Goal: Transaction & Acquisition: Purchase product/service

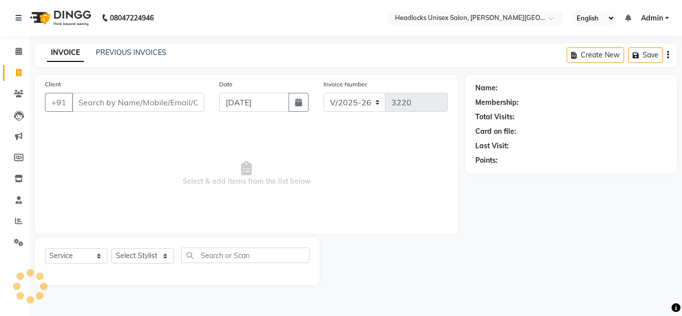
select select "6850"
select select "service"
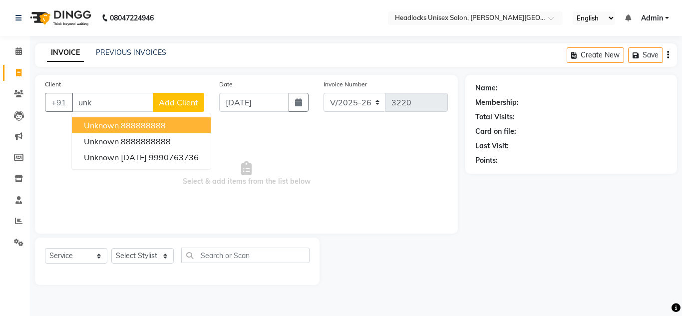
click at [108, 127] on span "unknown" at bounding box center [101, 125] width 35 height 10
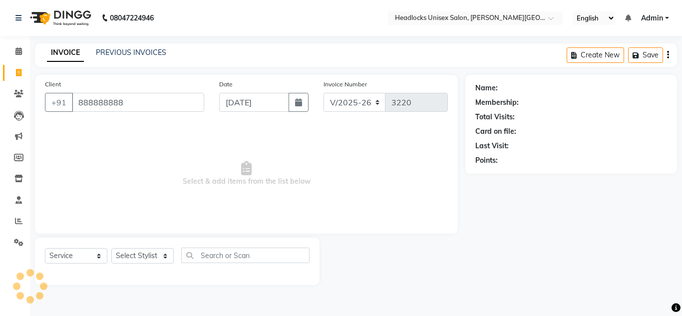
type input "888888888"
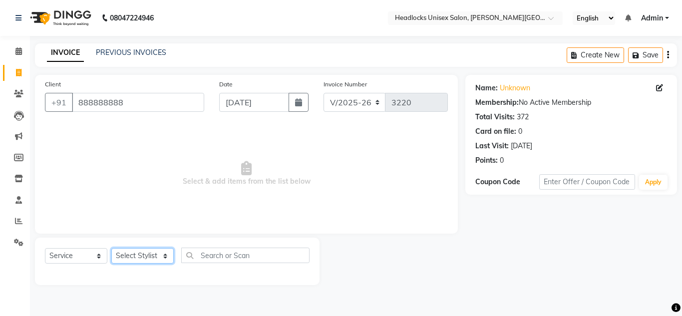
click at [126, 260] on select "Select Stylist [PERSON_NAME] Jannat Kaif [DATE] [PERSON_NAME] [PERSON_NAME] [PE…" at bounding box center [142, 255] width 62 height 15
select select "53615"
click at [111, 248] on select "Select Stylist [PERSON_NAME] Jannat Kaif [DATE] [PERSON_NAME] [PERSON_NAME] [PE…" at bounding box center [142, 255] width 62 height 15
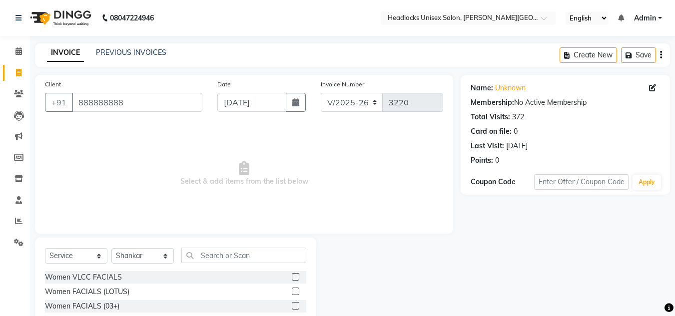
click at [396, 165] on span "Select & add items from the list below" at bounding box center [244, 174] width 398 height 100
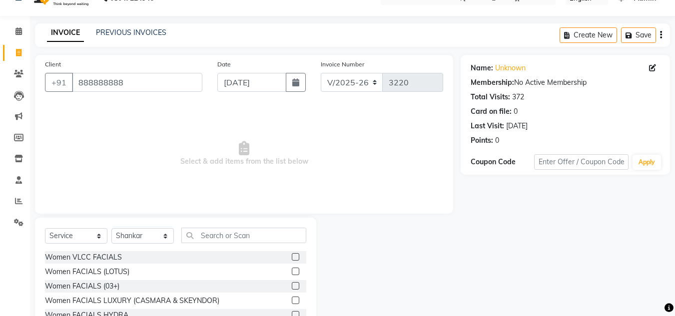
scroll to position [84, 0]
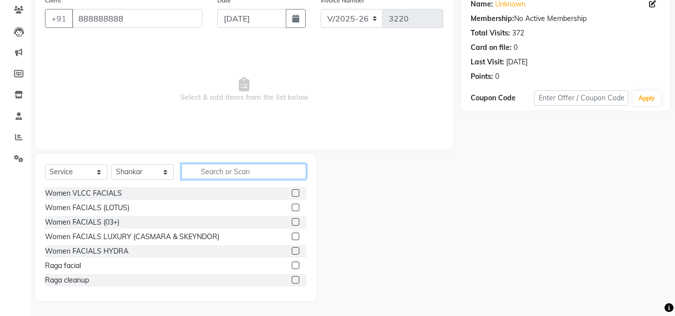
click at [226, 170] on input "text" at bounding box center [243, 171] width 125 height 15
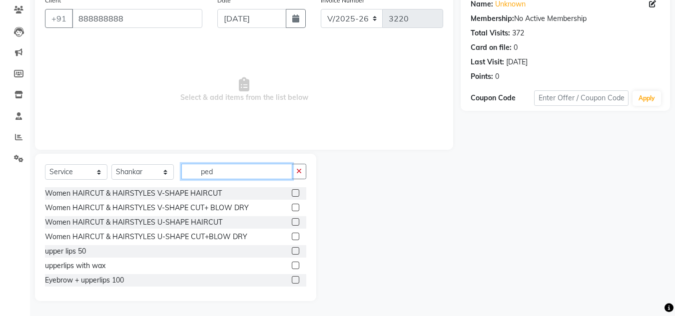
scroll to position [42, 0]
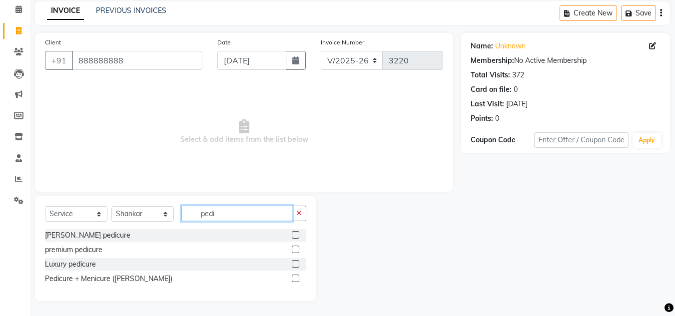
type input "pedi"
click at [294, 237] on label at bounding box center [295, 234] width 7 height 7
click at [294, 237] on input "checkbox" at bounding box center [295, 235] width 6 height 6
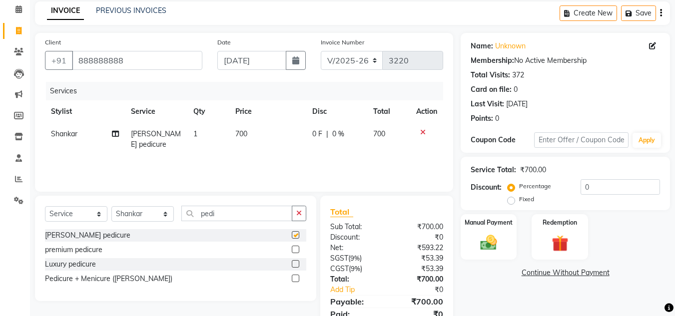
checkbox input "false"
click at [500, 243] on img at bounding box center [489, 243] width 28 height 20
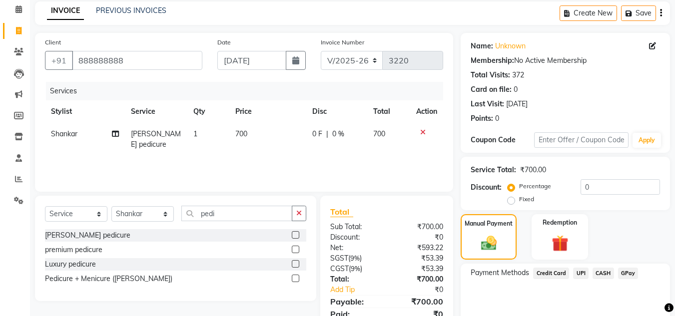
click at [603, 271] on span "CASH" at bounding box center [602, 273] width 21 height 11
click at [632, 224] on div "Manual Payment Redemption" at bounding box center [565, 236] width 224 height 45
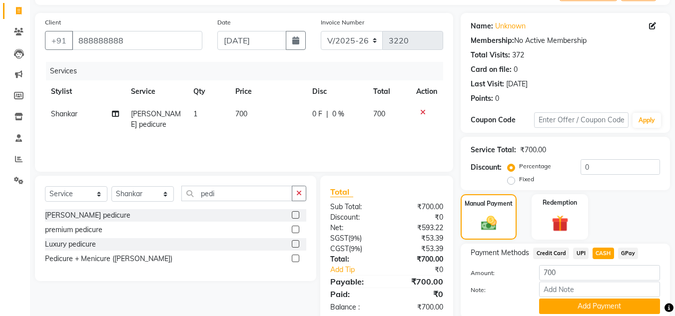
scroll to position [99, 0]
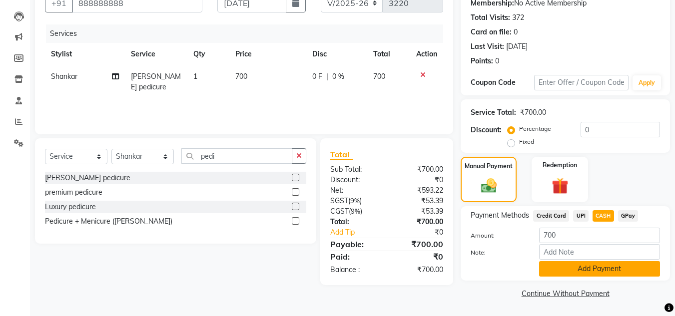
click at [615, 266] on button "Add Payment" at bounding box center [599, 268] width 121 height 15
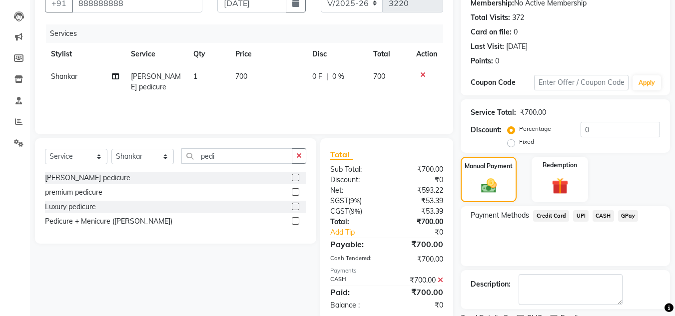
click at [598, 258] on div "Payment Methods Credit Card UPI CASH GPay" at bounding box center [565, 236] width 209 height 60
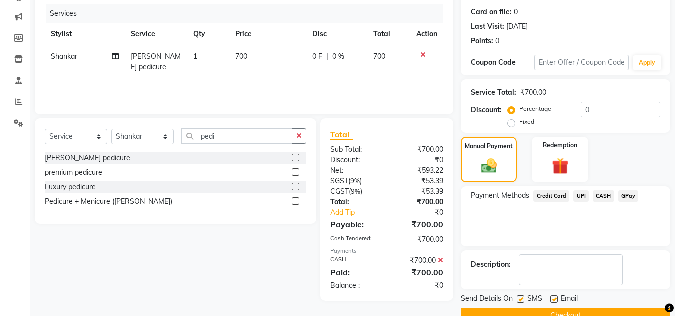
scroll to position [141, 0]
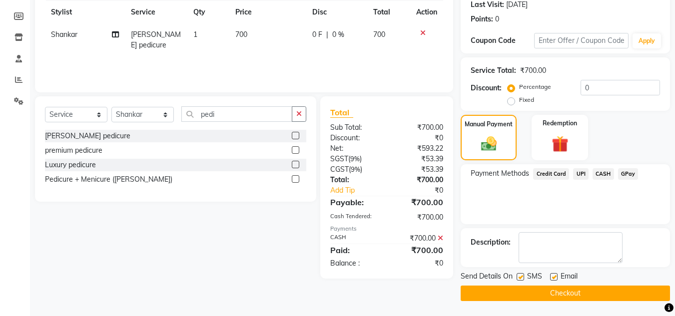
click at [577, 291] on button "Checkout" at bounding box center [565, 293] width 209 height 15
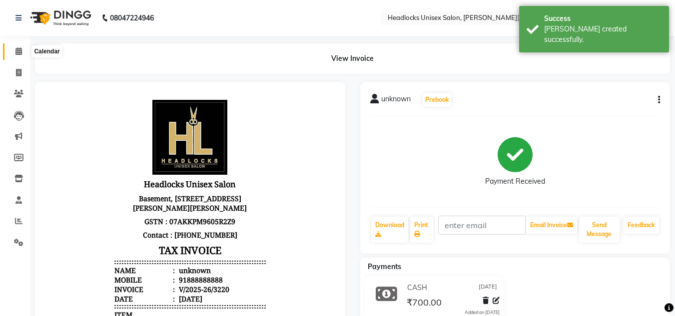
click at [19, 49] on icon at bounding box center [18, 50] width 6 height 7
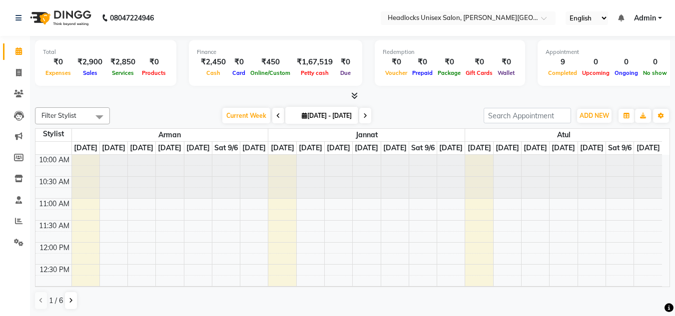
click at [14, 53] on span at bounding box center [18, 51] width 17 height 11
click at [18, 72] on icon at bounding box center [18, 72] width 5 height 7
select select "service"
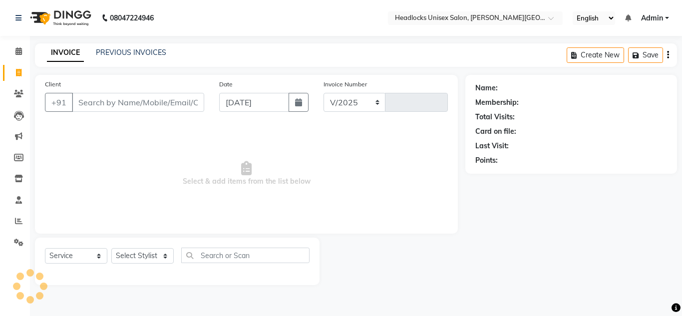
select select "6850"
type input "3221"
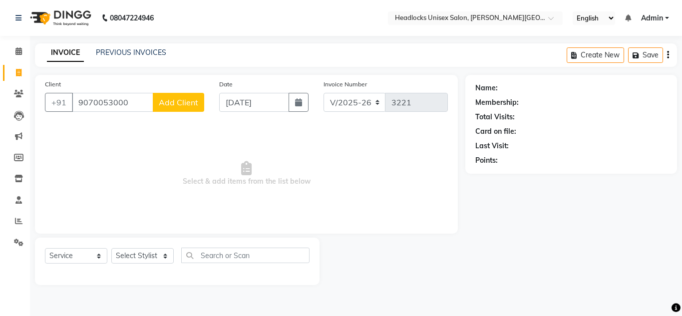
type input "9070053000"
click at [179, 101] on span "Add Client" at bounding box center [178, 102] width 39 height 10
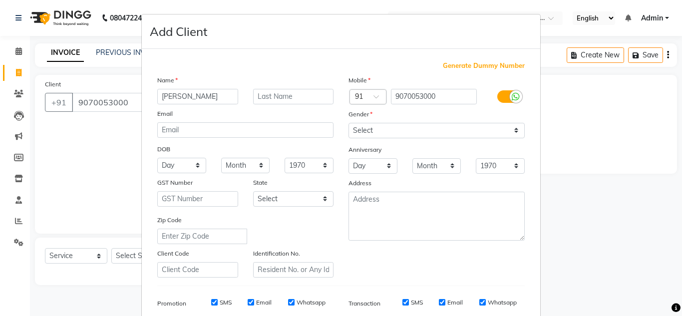
type input "[PERSON_NAME]"
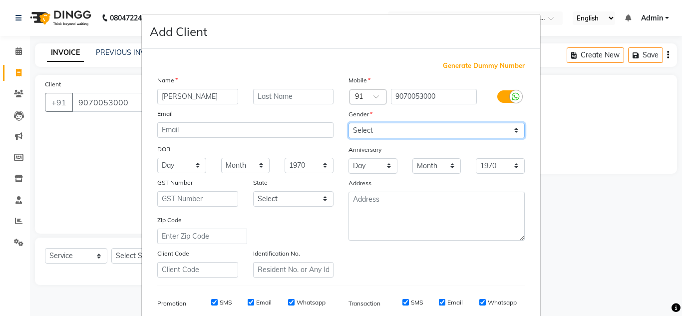
click at [369, 130] on select "Select [DEMOGRAPHIC_DATA] [DEMOGRAPHIC_DATA] Other Prefer Not To Say" at bounding box center [437, 130] width 176 height 15
select select "[DEMOGRAPHIC_DATA]"
click at [349, 123] on select "Select [DEMOGRAPHIC_DATA] [DEMOGRAPHIC_DATA] Other Prefer Not To Say" at bounding box center [437, 130] width 176 height 15
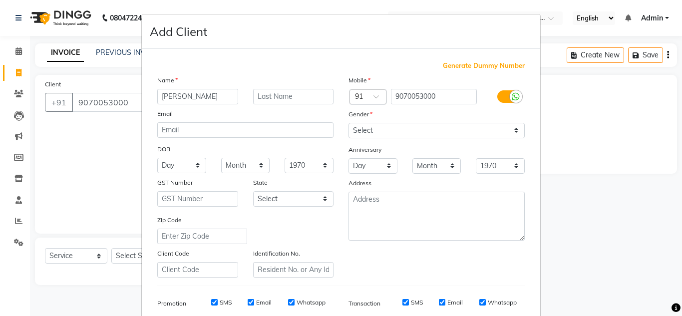
click at [564, 161] on ngb-modal-window "Add Client Generate Dummy Number Name [PERSON_NAME] Email DOB Day 01 02 03 04 0…" at bounding box center [341, 158] width 682 height 316
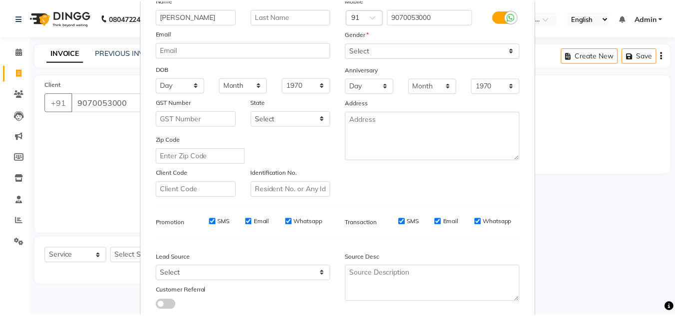
scroll to position [145, 0]
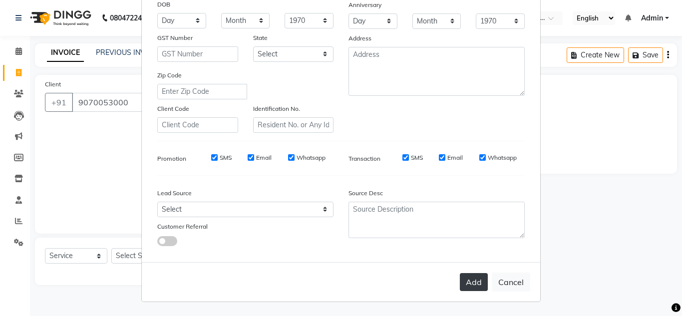
click at [464, 276] on button "Add" at bounding box center [474, 282] width 28 height 18
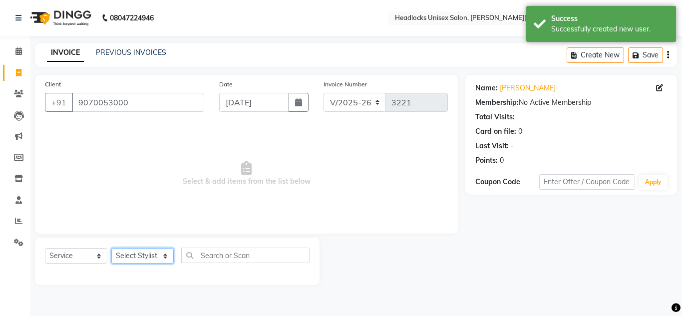
click at [141, 254] on select "Select Stylist [PERSON_NAME] Jannat Kaif [DATE] [PERSON_NAME] [PERSON_NAME] [PE…" at bounding box center [142, 255] width 62 height 15
select select "53620"
click at [111, 248] on select "Select Stylist [PERSON_NAME] Jannat Kaif [DATE] [PERSON_NAME] [PERSON_NAME] [PE…" at bounding box center [142, 255] width 62 height 15
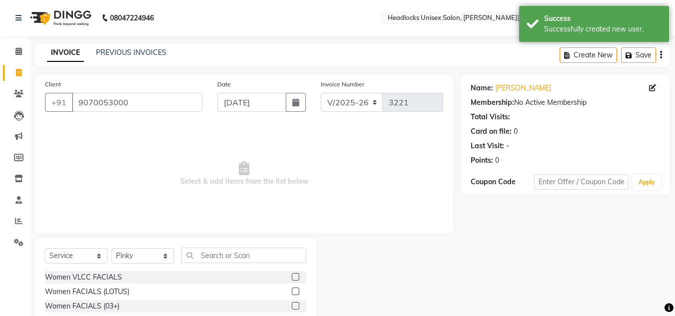
click at [372, 174] on span "Select & add items from the list below" at bounding box center [244, 174] width 398 height 100
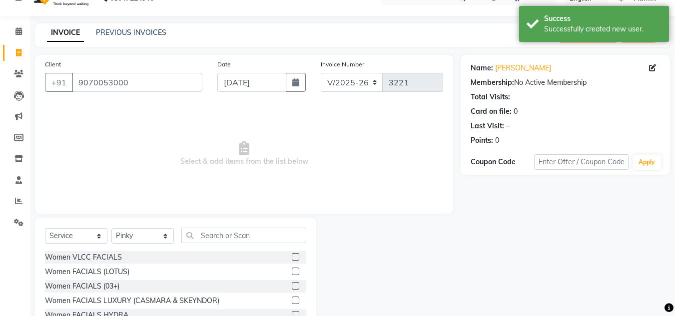
scroll to position [84, 0]
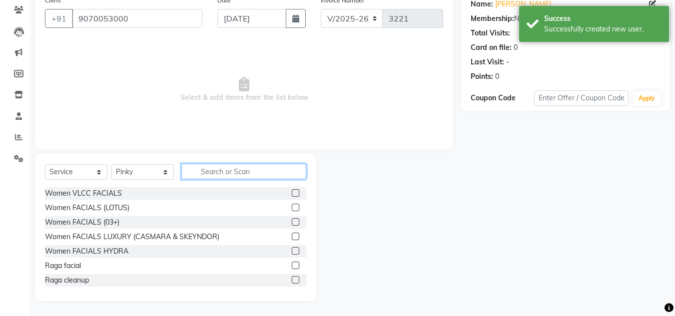
click at [230, 170] on input "text" at bounding box center [243, 171] width 125 height 15
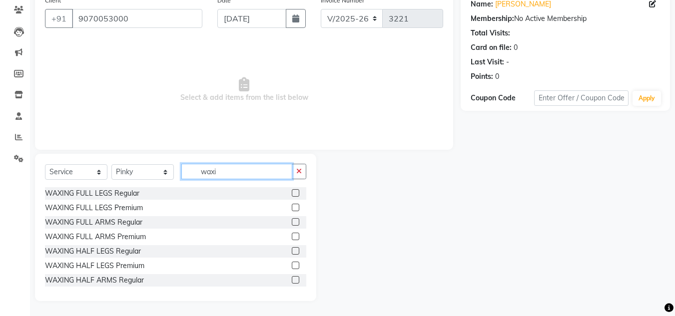
type input "waxi"
click at [292, 193] on label at bounding box center [295, 192] width 7 height 7
click at [292, 193] on input "checkbox" at bounding box center [295, 193] width 6 height 6
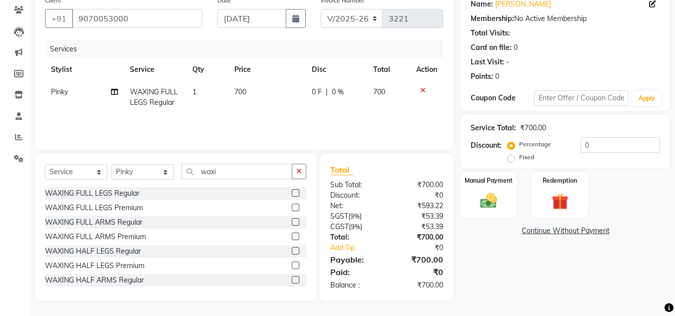
click at [292, 191] on label at bounding box center [295, 192] width 7 height 7
click at [292, 191] on input "checkbox" at bounding box center [295, 193] width 6 height 6
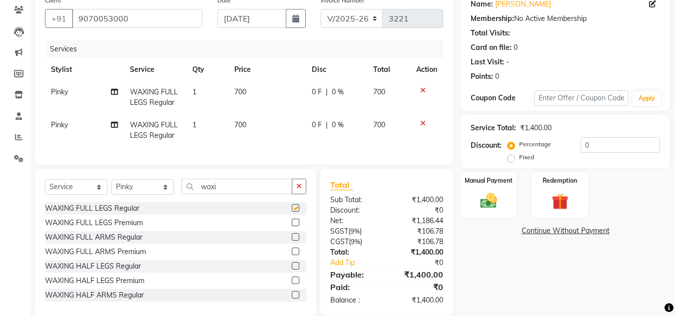
checkbox input "false"
click at [257, 87] on td "700" at bounding box center [266, 97] width 77 height 33
select select "53620"
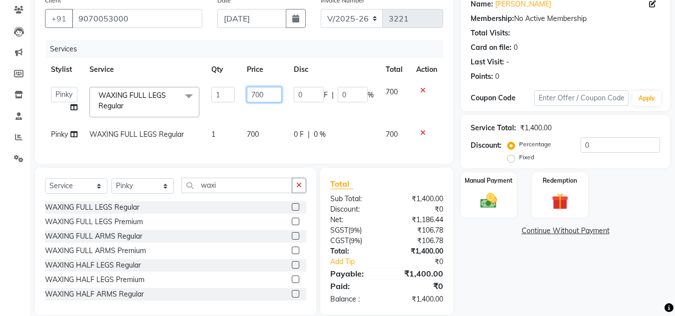
click at [274, 91] on input "700" at bounding box center [264, 94] width 34 height 15
type input "7"
type input "800"
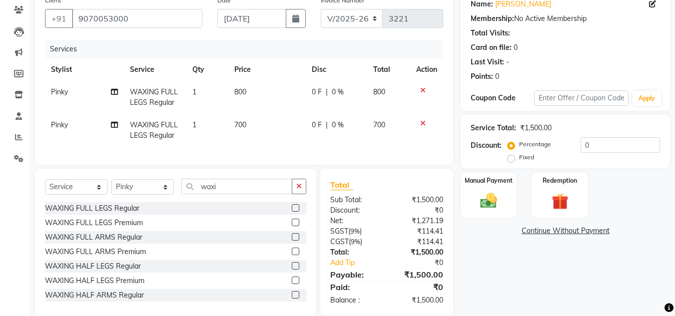
click at [264, 128] on td "700" at bounding box center [266, 130] width 77 height 33
select select "53620"
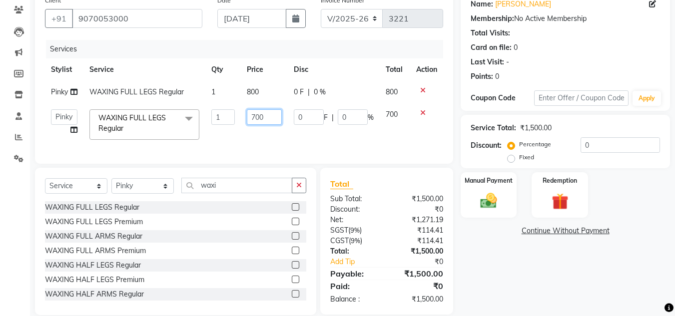
click at [267, 114] on input "700" at bounding box center [264, 116] width 34 height 15
type input "7"
type input "800"
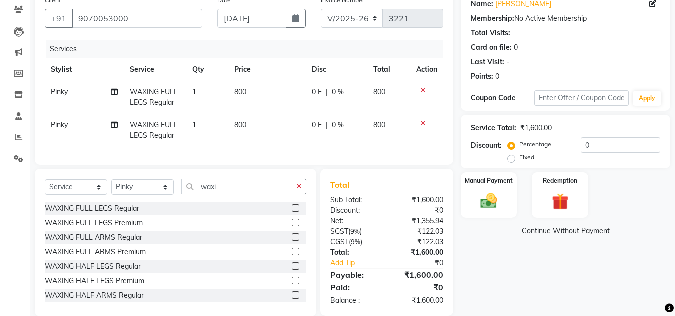
click at [266, 134] on td "800" at bounding box center [266, 130] width 77 height 33
select select "53620"
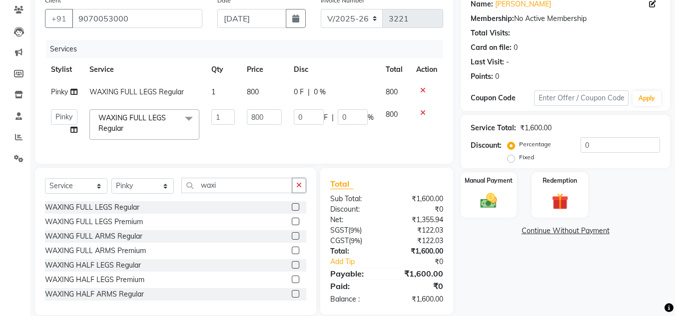
click at [384, 213] on div "Discount:" at bounding box center [355, 209] width 64 height 10
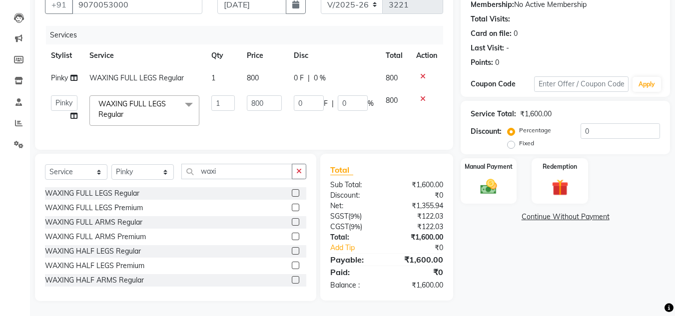
scroll to position [105, 0]
click at [493, 169] on div "Manual Payment" at bounding box center [489, 180] width 58 height 47
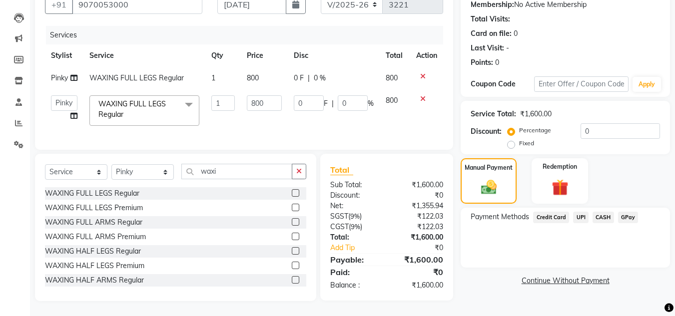
click at [616, 171] on div "Manual Payment Redemption" at bounding box center [565, 180] width 224 height 45
click at [582, 212] on span "UPI" at bounding box center [580, 217] width 15 height 11
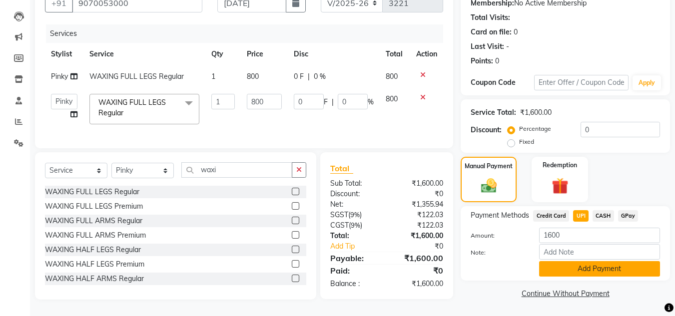
click at [585, 261] on button "Add Payment" at bounding box center [599, 268] width 121 height 15
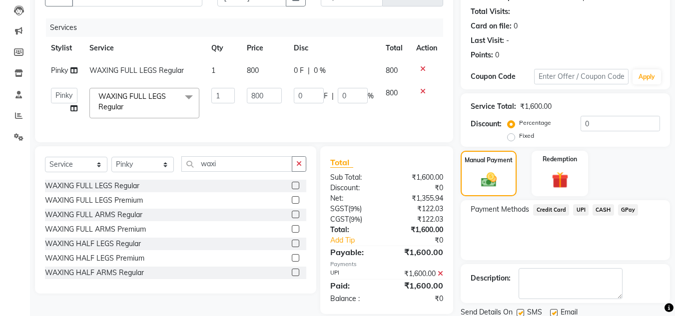
click at [584, 238] on div "Payment Methods Credit Card UPI CASH GPay" at bounding box center [565, 230] width 209 height 60
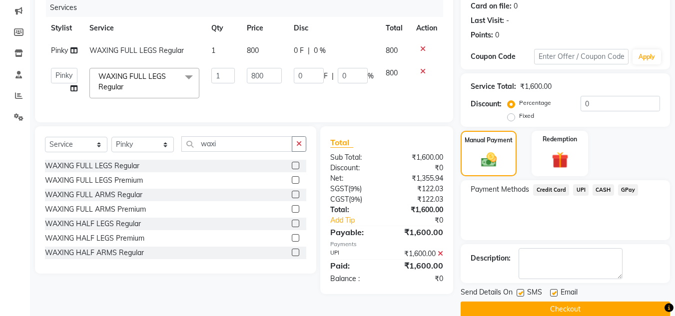
scroll to position [141, 0]
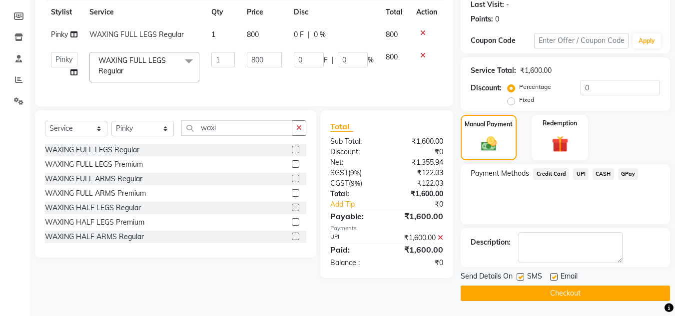
click at [569, 289] on button "Checkout" at bounding box center [565, 293] width 209 height 15
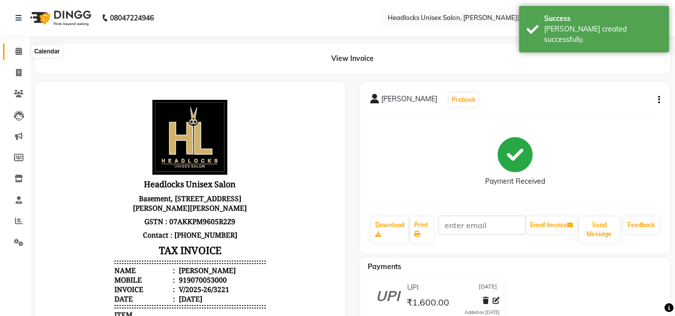
click at [18, 48] on icon at bounding box center [18, 50] width 6 height 7
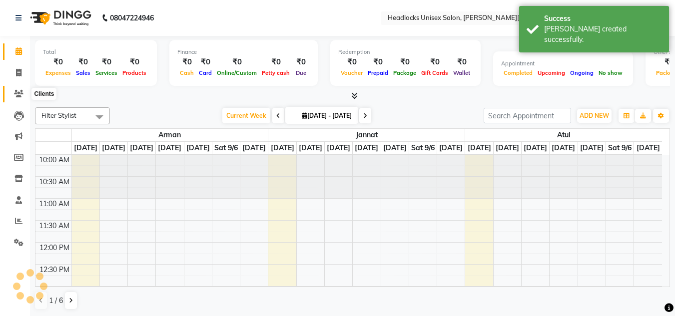
click at [17, 92] on icon at bounding box center [18, 93] width 9 height 7
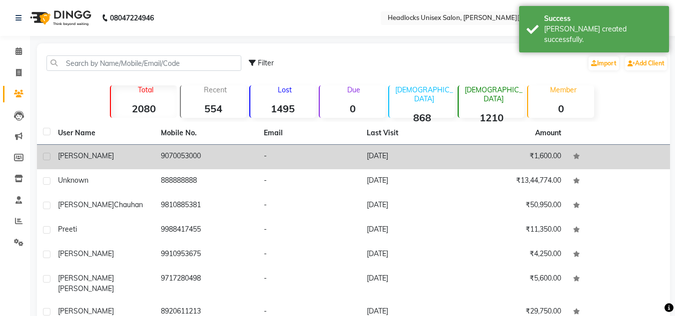
click at [221, 157] on td "9070053000" at bounding box center [206, 157] width 103 height 24
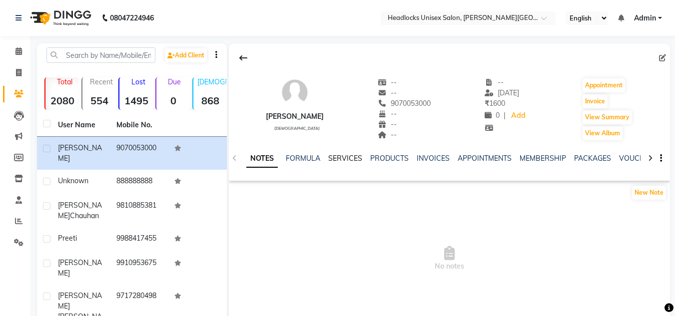
click at [347, 159] on link "SERVICES" at bounding box center [345, 158] width 34 height 9
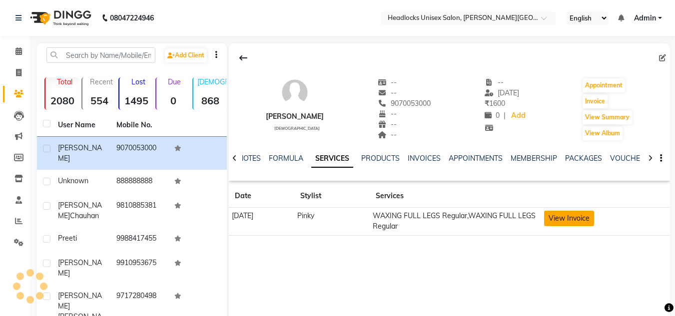
click at [563, 221] on button "View Invoice" at bounding box center [569, 218] width 50 height 15
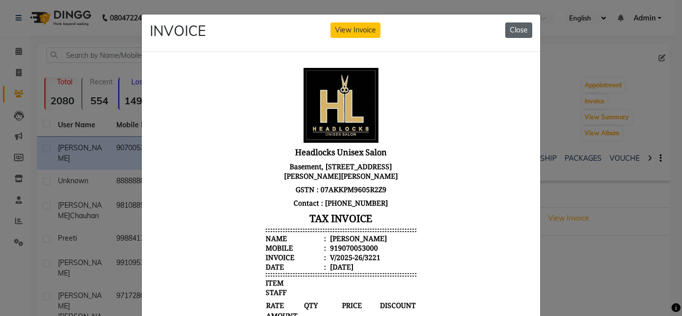
click at [519, 25] on button "Close" at bounding box center [519, 29] width 27 height 15
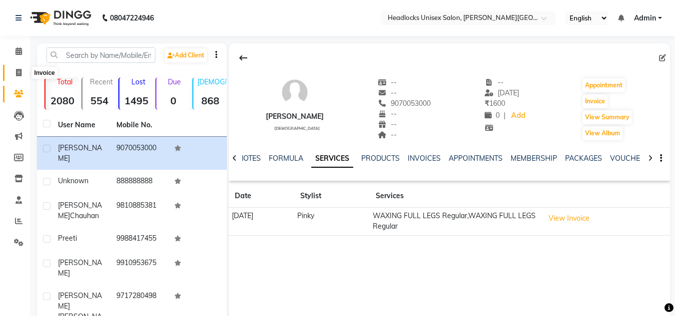
click at [18, 75] on icon at bounding box center [18, 72] width 5 height 7
select select "service"
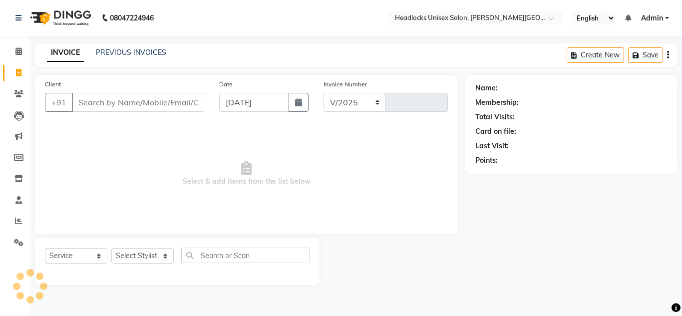
select select "6850"
type input "3222"
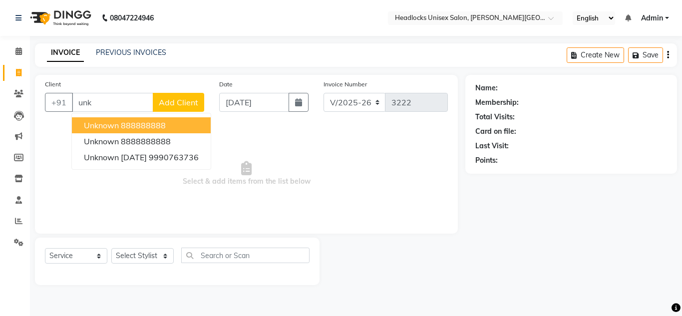
click at [108, 127] on span "unknown" at bounding box center [101, 125] width 35 height 10
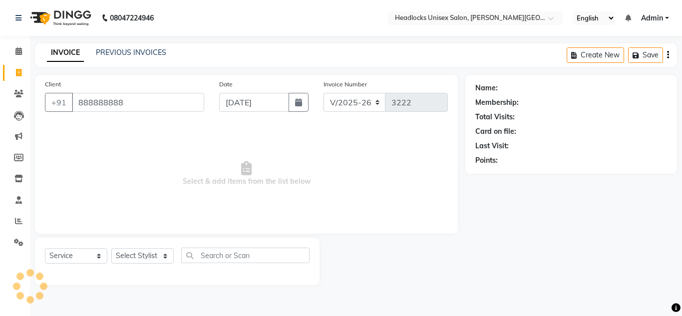
type input "888888888"
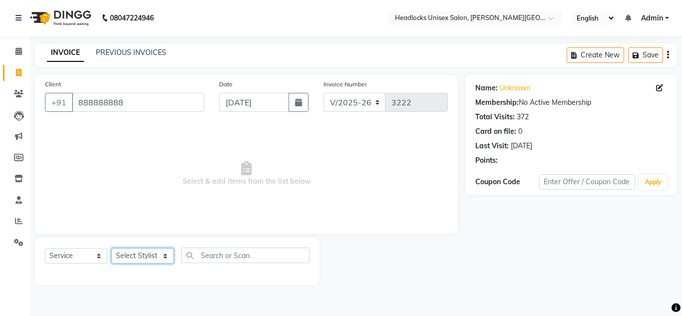
click at [135, 259] on select "Select Stylist [PERSON_NAME] Jannat Kaif [DATE] [PERSON_NAME] [PERSON_NAME] [PE…" at bounding box center [142, 255] width 62 height 15
select select "84322"
click at [111, 248] on select "Select Stylist [PERSON_NAME] Jannat Kaif [DATE] [PERSON_NAME] [PERSON_NAME] [PE…" at bounding box center [142, 255] width 62 height 15
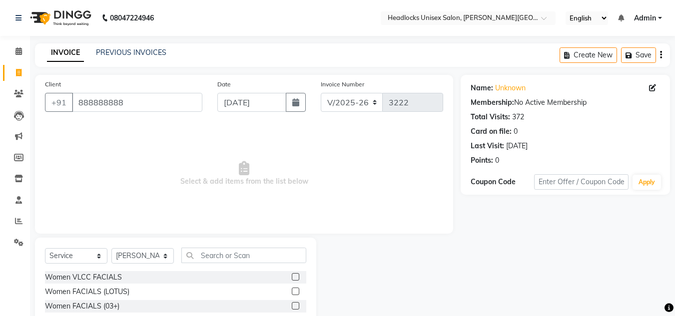
click at [392, 174] on span "Select & add items from the list below" at bounding box center [244, 174] width 398 height 100
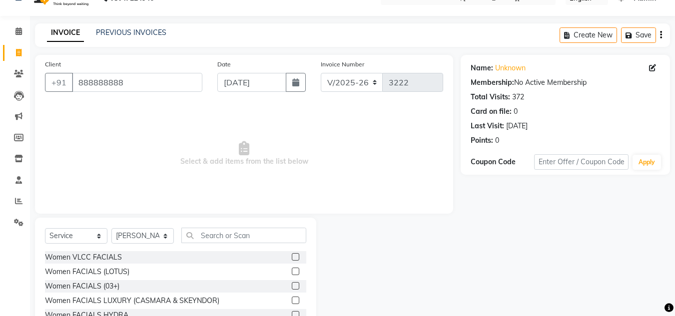
scroll to position [84, 0]
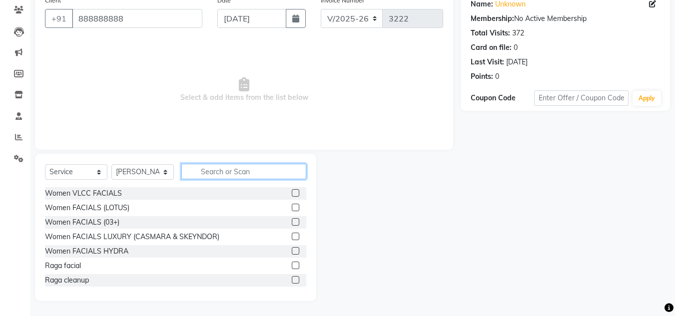
click at [238, 171] on input "text" at bounding box center [243, 171] width 125 height 15
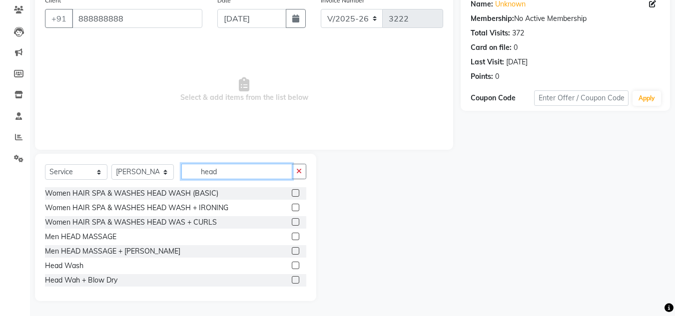
type input "head"
click at [292, 192] on label at bounding box center [295, 192] width 7 height 7
click at [292, 192] on input "checkbox" at bounding box center [295, 193] width 6 height 6
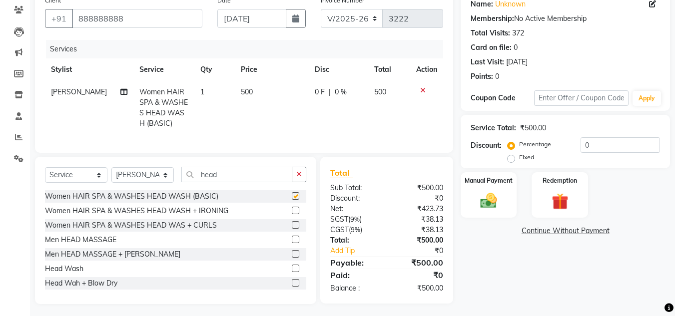
checkbox input "false"
click at [240, 182] on input "head" at bounding box center [236, 174] width 111 height 15
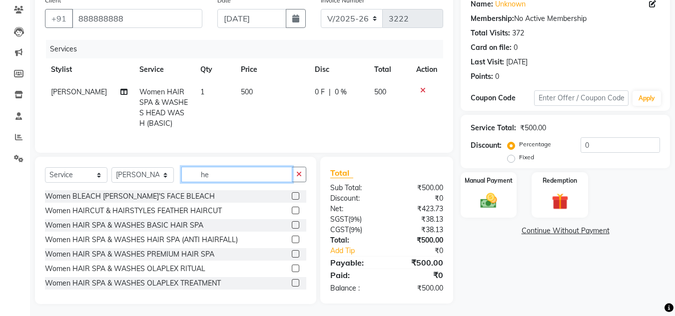
type input "h"
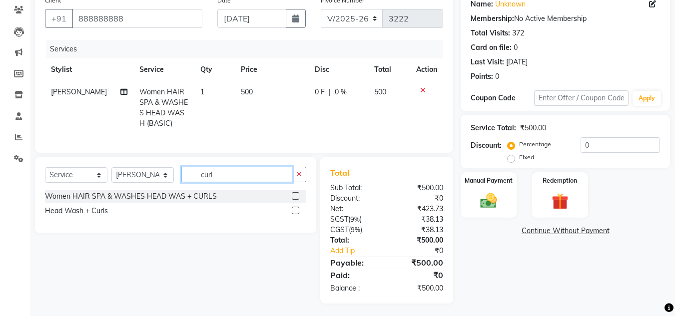
type input "curl"
click at [294, 214] on label at bounding box center [295, 210] width 7 height 7
click at [294, 214] on input "checkbox" at bounding box center [295, 211] width 6 height 6
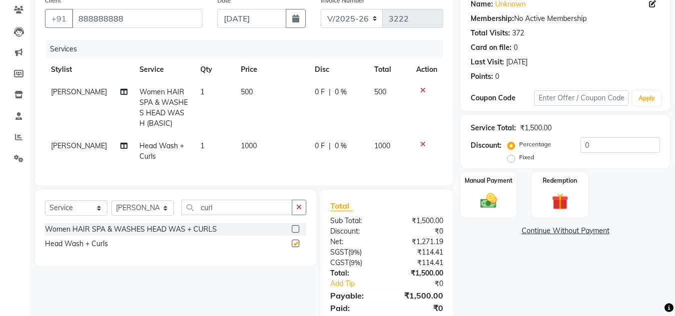
checkbox input "false"
click at [136, 211] on select "Select Stylist [PERSON_NAME] Jannat Kaif [DATE] [PERSON_NAME] [PERSON_NAME] [PE…" at bounding box center [142, 207] width 62 height 15
select select "53620"
click at [111, 208] on select "Select Stylist [PERSON_NAME] Jannat Kaif [DATE] [PERSON_NAME] [PERSON_NAME] [PE…" at bounding box center [142, 207] width 62 height 15
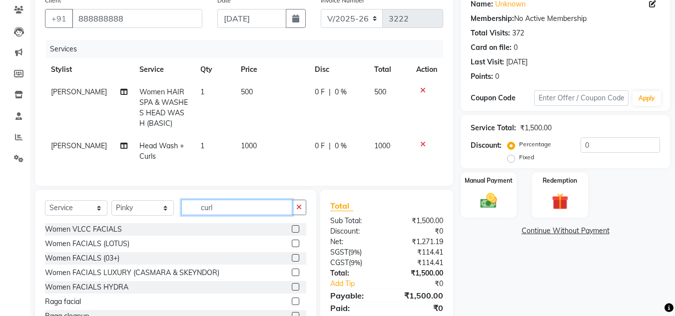
click at [221, 212] on input "curl" at bounding box center [236, 207] width 111 height 15
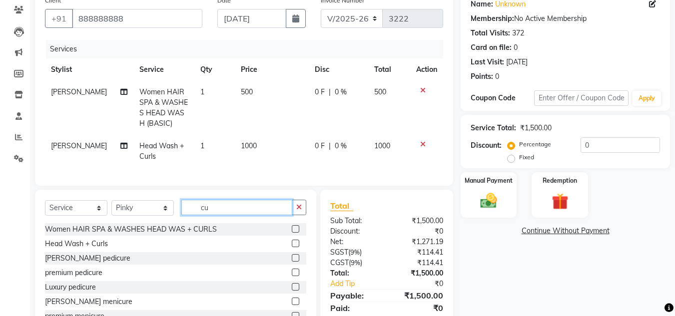
type input "c"
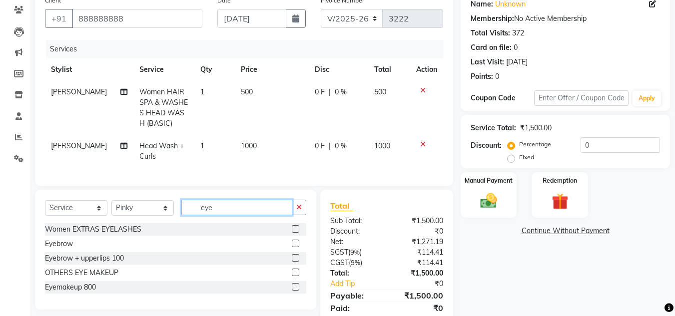
type input "eye"
click at [294, 247] on label at bounding box center [295, 243] width 7 height 7
click at [294, 247] on input "checkbox" at bounding box center [295, 244] width 6 height 6
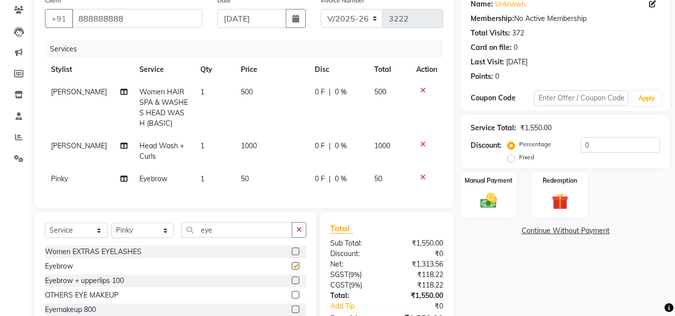
checkbox input "false"
click at [71, 96] on span "[PERSON_NAME]" at bounding box center [79, 91] width 56 height 9
select select "84322"
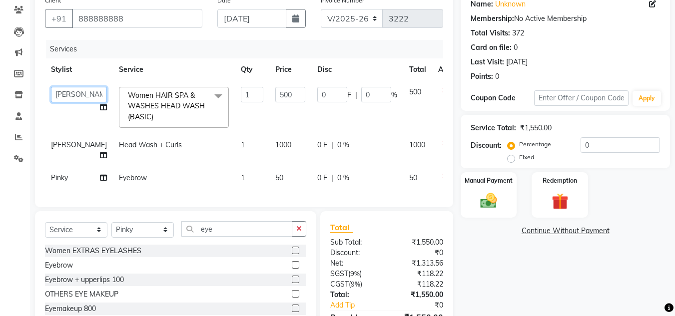
click at [65, 92] on select "[PERSON_NAME] Jannat Kaif [PERSON_NAME] [PERSON_NAME] Pinky [PERSON_NAME] [PERS…" at bounding box center [79, 94] width 56 height 15
select select "66496"
click at [382, 233] on div "Total" at bounding box center [386, 227] width 113 height 12
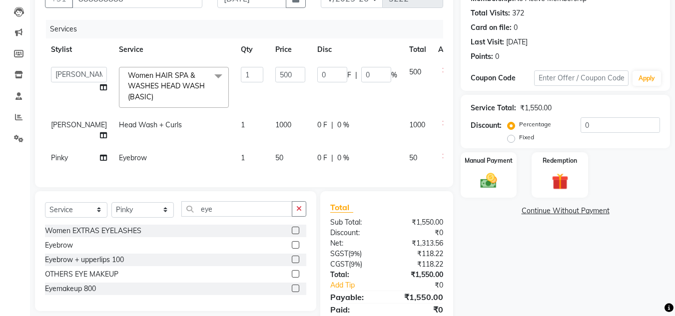
scroll to position [148, 0]
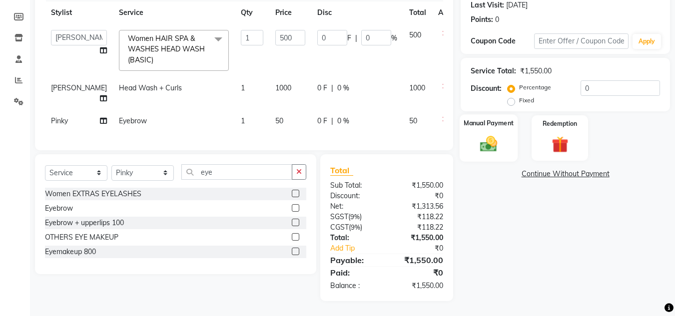
click at [491, 134] on img at bounding box center [489, 144] width 28 height 20
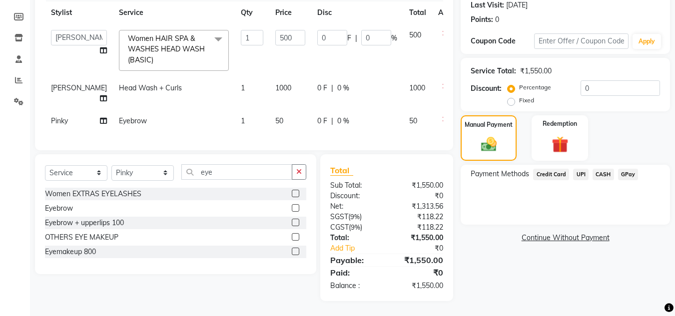
click at [602, 169] on span "CASH" at bounding box center [602, 174] width 21 height 11
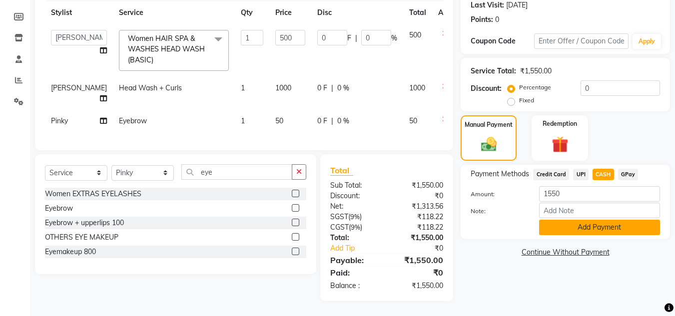
click at [596, 224] on button "Add Payment" at bounding box center [599, 227] width 121 height 15
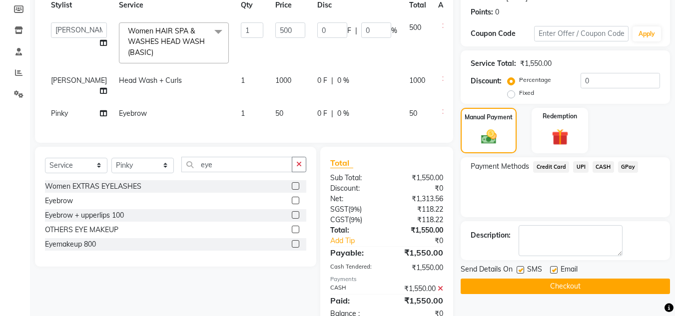
click at [589, 211] on div "Payment Methods Credit Card UPI CASH GPay" at bounding box center [565, 187] width 209 height 60
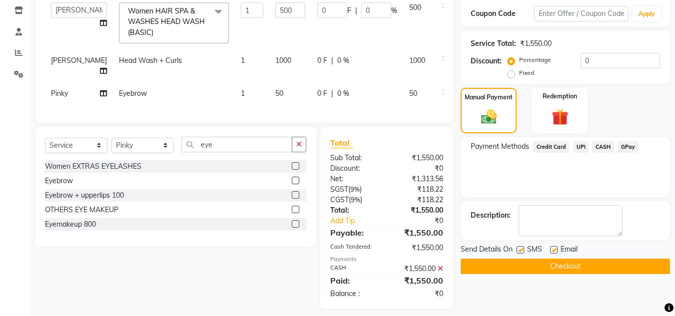
scroll to position [184, 0]
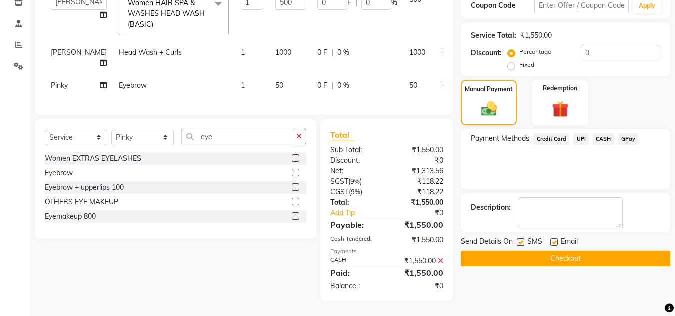
click at [582, 251] on button "Checkout" at bounding box center [565, 258] width 209 height 15
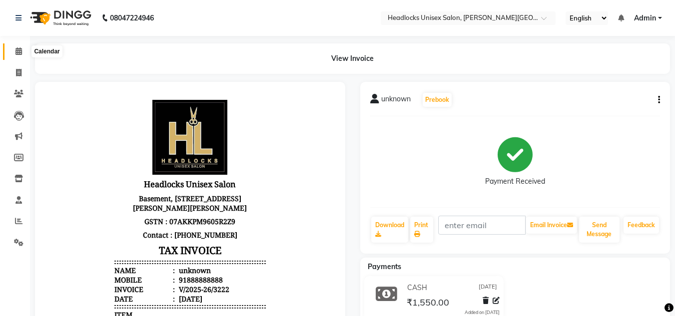
click at [15, 48] on icon at bounding box center [18, 50] width 6 height 7
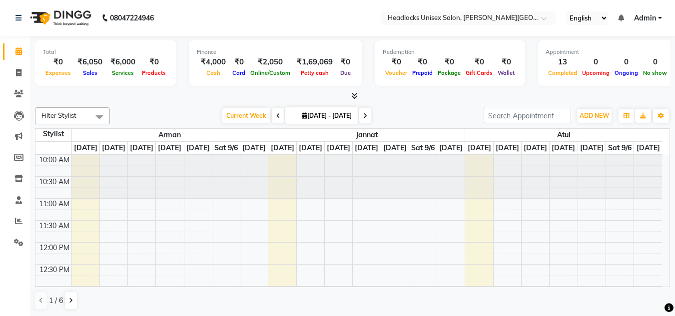
click at [242, 52] on div "Finance" at bounding box center [275, 52] width 157 height 8
click at [243, 52] on div "Finance" at bounding box center [275, 52] width 157 height 8
click at [242, 52] on div "Finance" at bounding box center [275, 52] width 157 height 8
click at [593, 112] on span "ADD NEW" at bounding box center [593, 115] width 29 height 7
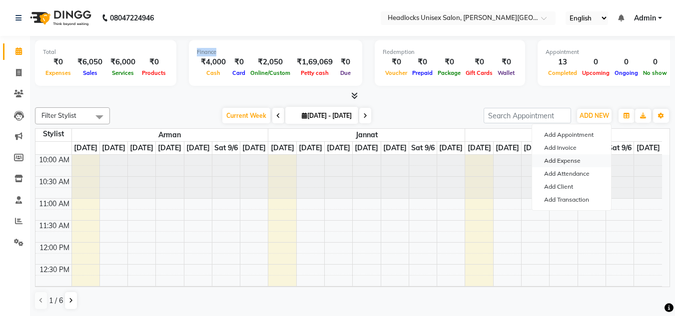
click at [566, 161] on link "Add Expense" at bounding box center [571, 160] width 79 height 13
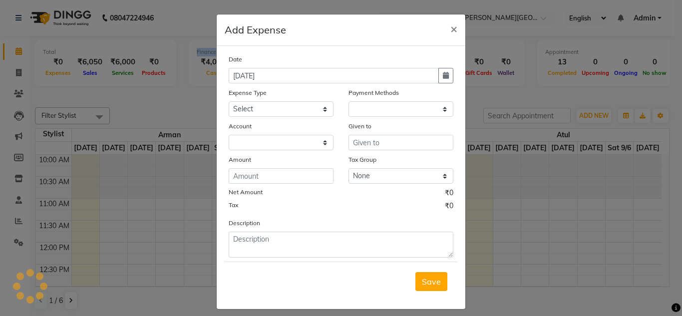
select select "1"
select select "5907"
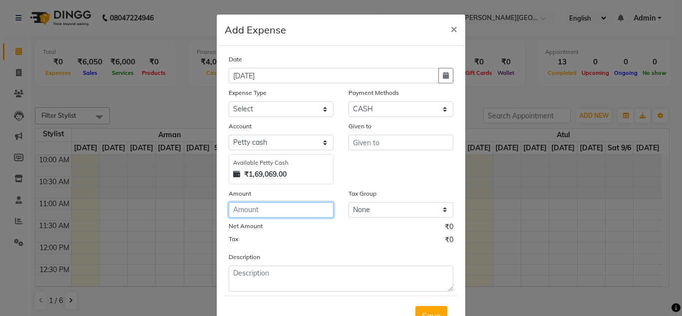
click at [274, 207] on input "number" at bounding box center [281, 209] width 105 height 15
type input "65"
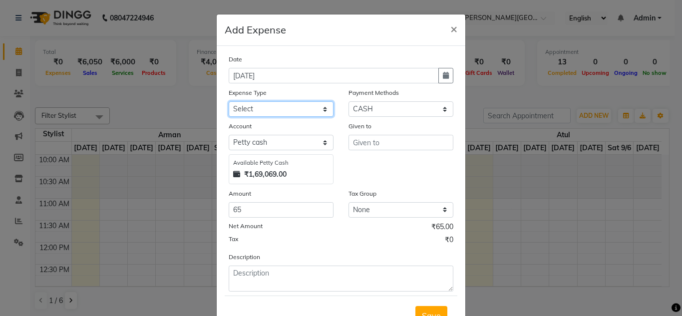
click at [267, 106] on select "Select Advance Salary Bank charges Car maintenance Cash transfer to bank Cash t…" at bounding box center [281, 108] width 105 height 15
select select "16790"
click at [267, 106] on select "Select Advance Salary Bank charges Car maintenance Cash transfer to bank Cash t…" at bounding box center [281, 108] width 105 height 15
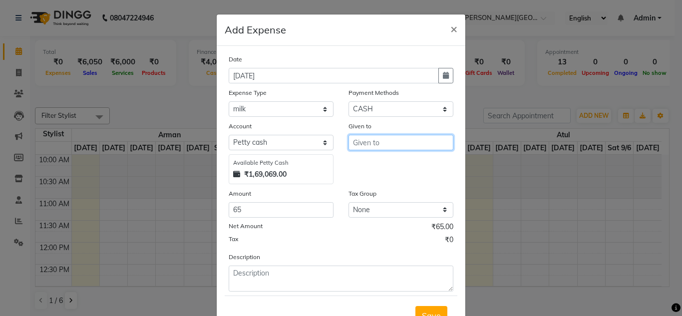
click at [372, 140] on input "text" at bounding box center [401, 142] width 105 height 15
click at [372, 157] on button "Vik as" at bounding box center [388, 164] width 79 height 16
type input "Vikas"
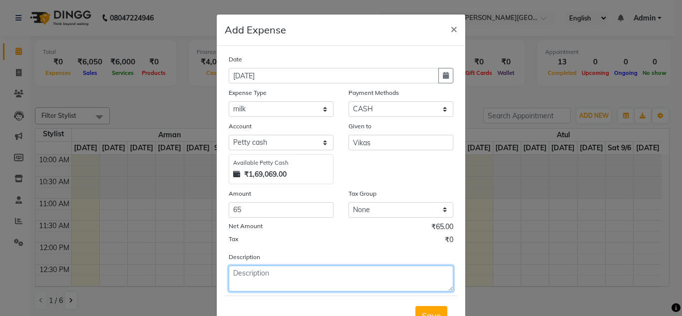
click at [246, 278] on textarea at bounding box center [341, 279] width 225 height 26
type textarea "namak + milk"
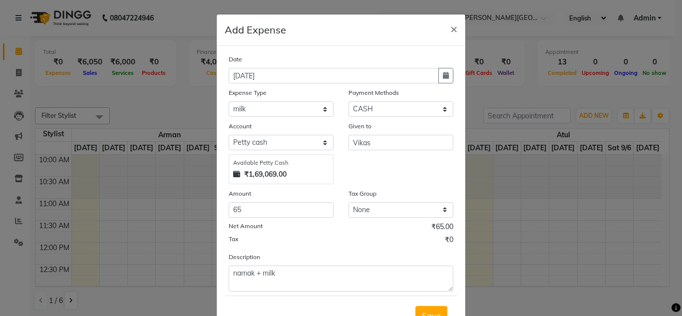
click at [322, 244] on div "Tax ₹0" at bounding box center [341, 241] width 225 height 13
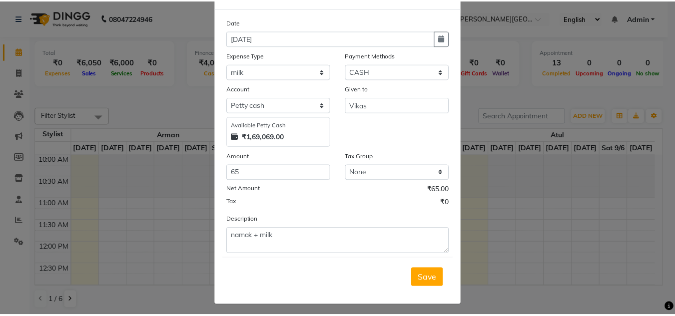
scroll to position [41, 0]
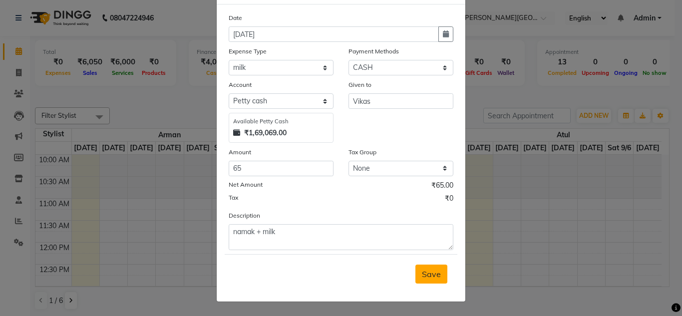
click at [426, 277] on span "Save" at bounding box center [431, 274] width 19 height 10
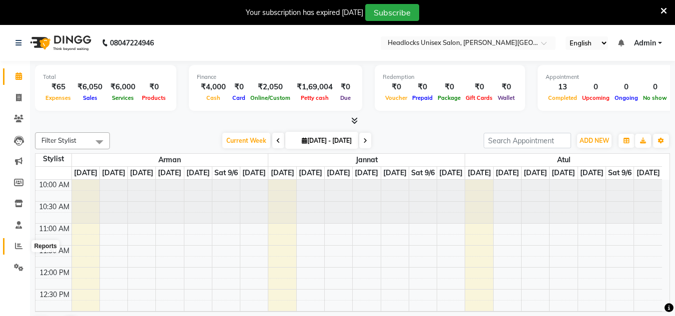
click at [15, 244] on icon at bounding box center [18, 245] width 7 height 7
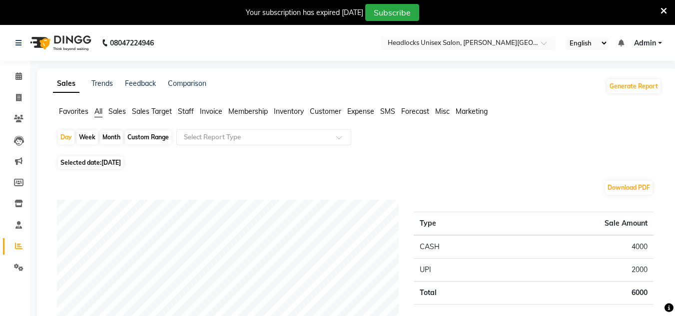
click at [108, 135] on div "Month" at bounding box center [111, 137] width 23 height 14
select select "9"
select select "2025"
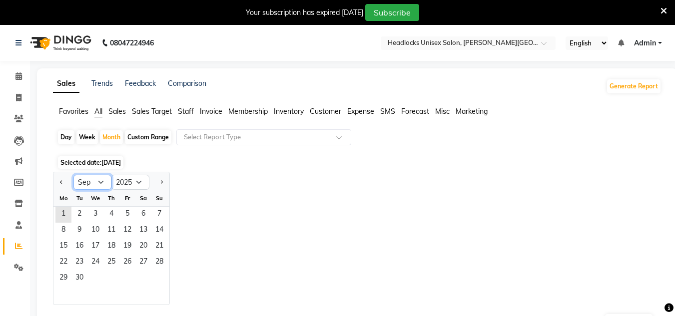
click at [99, 182] on select "Jan Feb Mar Apr May Jun Jul Aug Sep Oct Nov Dec" at bounding box center [92, 182] width 38 height 15
select select "8"
click at [73, 175] on select "Jan Feb Mar Apr May Jun Jul Aug Sep Oct Nov Dec" at bounding box center [92, 182] width 38 height 15
click at [126, 210] on span "1" at bounding box center [127, 215] width 16 height 16
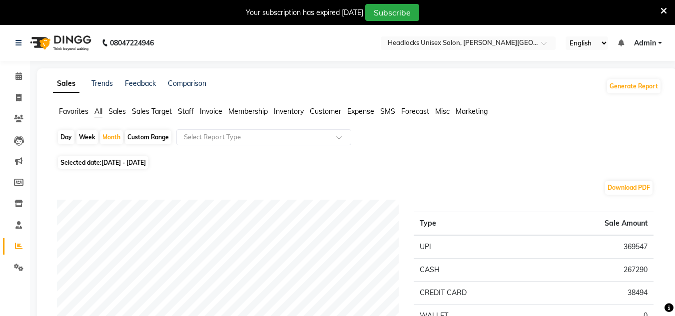
click at [276, 189] on div "Download PDF" at bounding box center [355, 188] width 596 height 16
click at [21, 74] on icon at bounding box center [18, 75] width 6 height 7
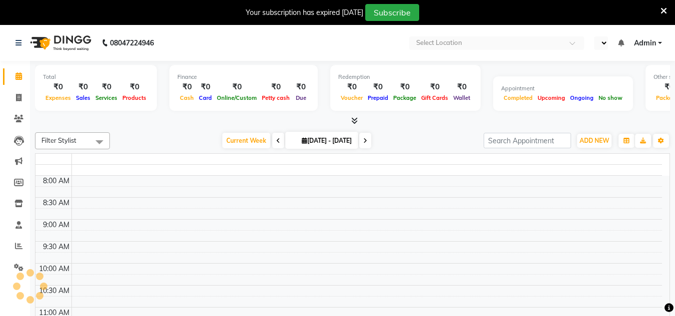
select select "en"
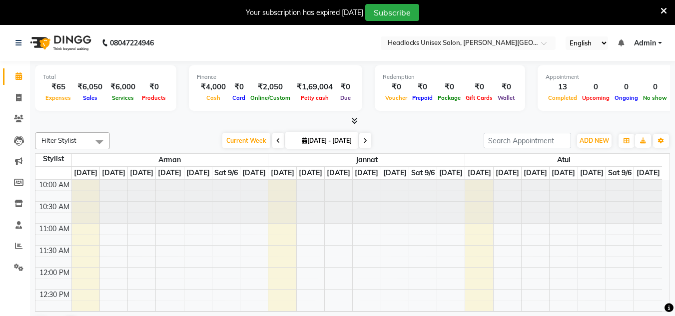
drag, startPoint x: 331, startPoint y: 239, endPoint x: 188, endPoint y: 117, distance: 187.5
click at [202, 129] on div "Filter Stylist Select All [PERSON_NAME] Jannat Kaif [DATE] [PERSON_NAME] Pinky …" at bounding box center [352, 233] width 635 height 211
click at [148, 126] on div at bounding box center [352, 121] width 635 height 10
click at [17, 97] on icon at bounding box center [18, 97] width 5 height 7
select select "service"
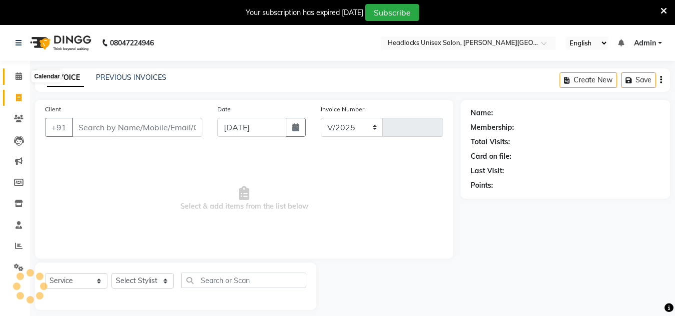
select select "6850"
type input "3223"
click at [18, 76] on icon at bounding box center [18, 75] width 6 height 7
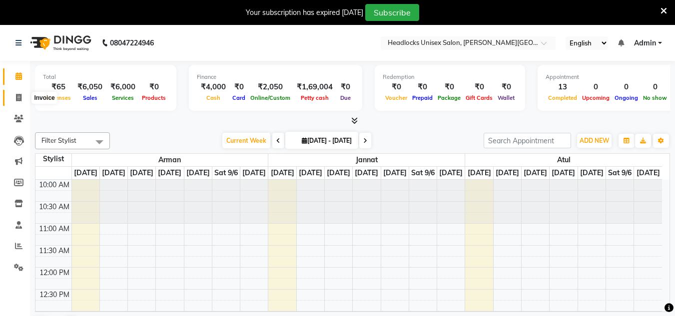
click at [17, 97] on icon at bounding box center [18, 97] width 5 height 7
select select "service"
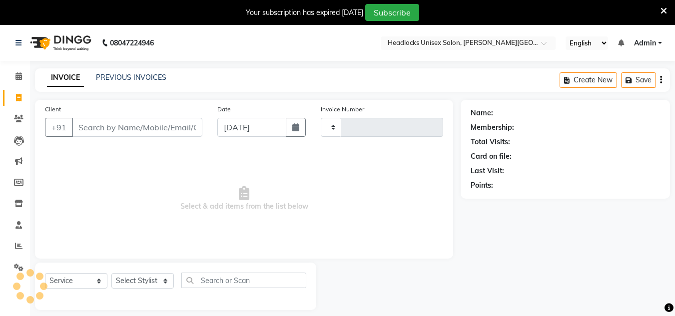
type input "3223"
select select "6850"
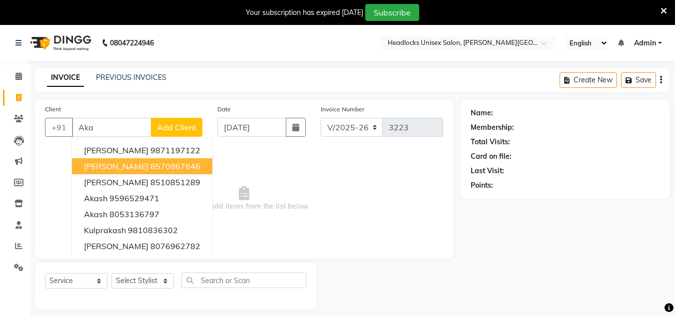
click at [150, 167] on ngb-highlight "8570867646" at bounding box center [175, 166] width 50 height 10
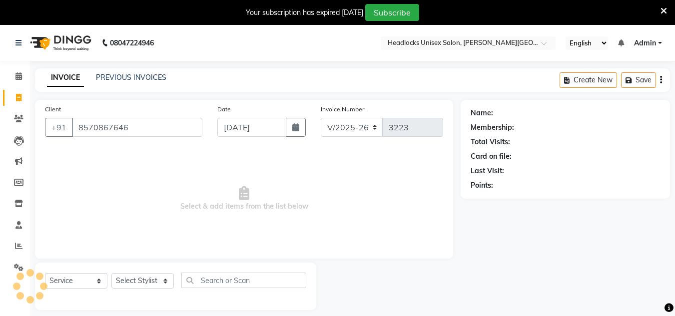
type input "8570867646"
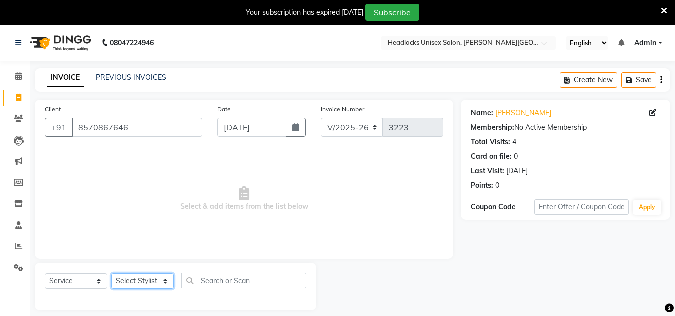
click at [152, 280] on select "Select Stylist [PERSON_NAME] Jannat Kaif [DATE] [PERSON_NAME] [PERSON_NAME] [PE…" at bounding box center [142, 280] width 62 height 15
select select "53616"
click at [111, 273] on select "Select Stylist [PERSON_NAME] Jannat Kaif [DATE] [PERSON_NAME] [PERSON_NAME] [PE…" at bounding box center [142, 280] width 62 height 15
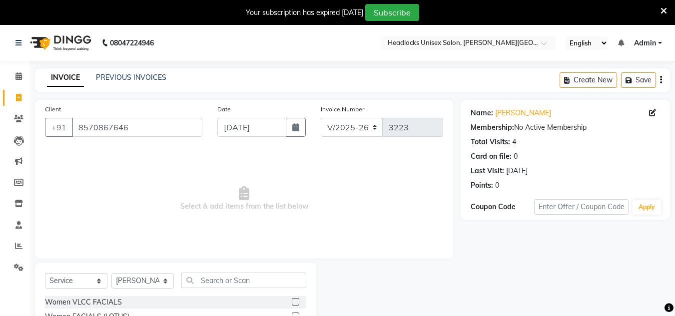
click at [366, 202] on span "Select & add items from the list below" at bounding box center [244, 199] width 398 height 100
click at [367, 240] on span "Select & add items from the list below" at bounding box center [244, 199] width 398 height 100
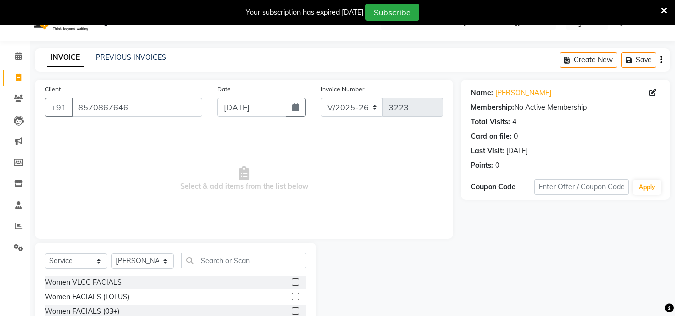
scroll to position [109, 0]
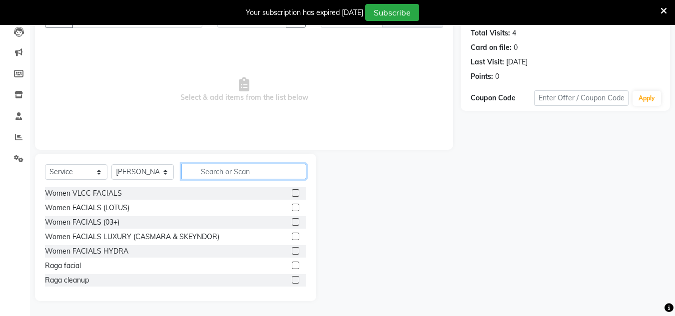
click at [235, 172] on input "text" at bounding box center [243, 171] width 125 height 15
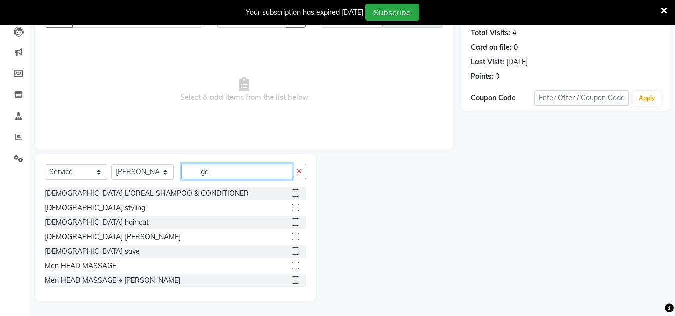
type input "ge"
click at [292, 222] on label at bounding box center [295, 221] width 7 height 7
click at [292, 222] on input "checkbox" at bounding box center [295, 222] width 6 height 6
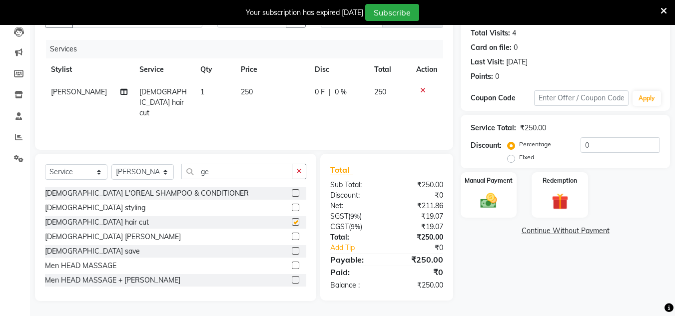
checkbox input "false"
click at [292, 238] on label at bounding box center [295, 236] width 7 height 7
click at [292, 238] on input "checkbox" at bounding box center [295, 237] width 6 height 6
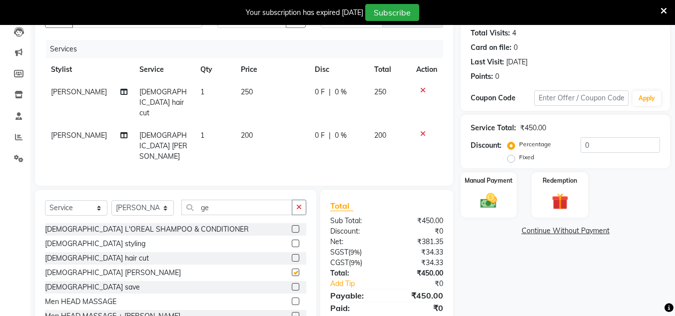
checkbox input "false"
click at [220, 200] on input "ge" at bounding box center [236, 207] width 111 height 15
type input "g"
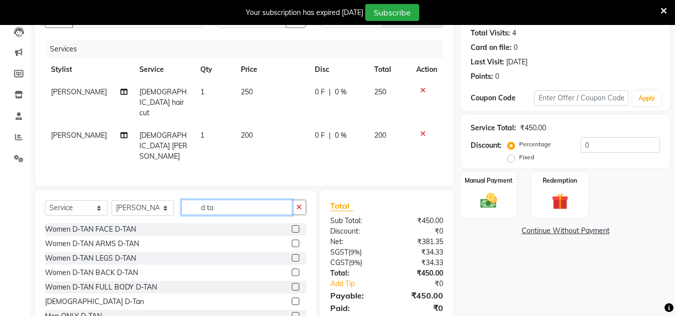
type input "d ta"
click at [292, 298] on label at bounding box center [295, 301] width 7 height 7
click at [292, 299] on input "checkbox" at bounding box center [295, 302] width 6 height 6
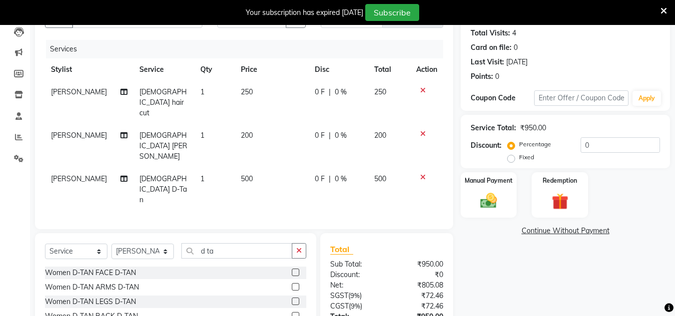
checkbox input "false"
click at [141, 244] on select "Select Stylist [PERSON_NAME] Jannat Kaif [DATE] [PERSON_NAME] [PERSON_NAME] [PE…" at bounding box center [142, 251] width 62 height 15
select select "53615"
click at [111, 244] on select "Select Stylist [PERSON_NAME] Jannat Kaif [DATE] [PERSON_NAME] [PERSON_NAME] [PE…" at bounding box center [142, 251] width 62 height 15
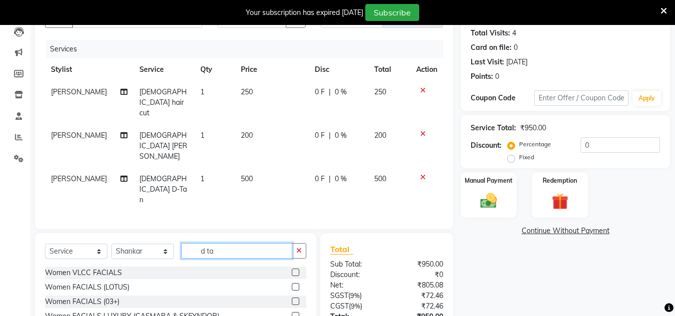
click at [234, 243] on input "d ta" at bounding box center [236, 250] width 111 height 15
type input "d"
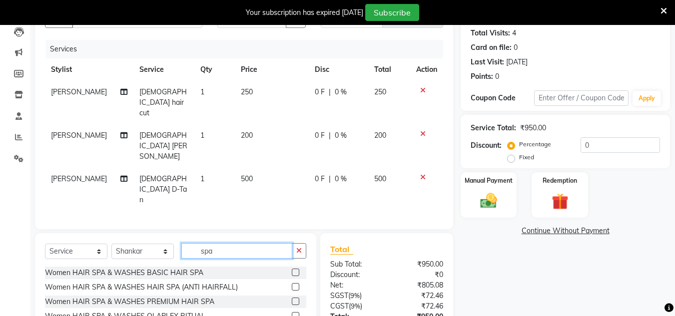
type input "spa"
click at [292, 269] on label at bounding box center [295, 272] width 7 height 7
click at [292, 270] on input "checkbox" at bounding box center [295, 273] width 6 height 6
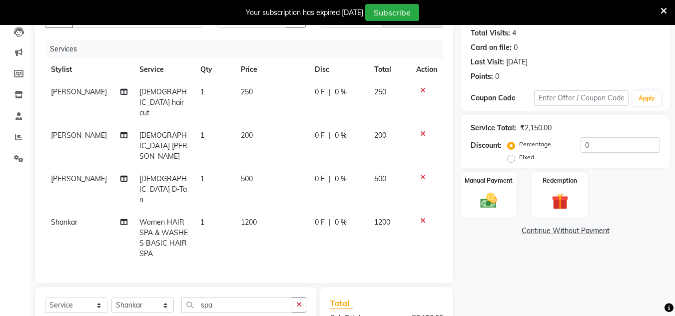
checkbox input "false"
click at [254, 211] on td "1200" at bounding box center [272, 238] width 74 height 54
select select "53615"
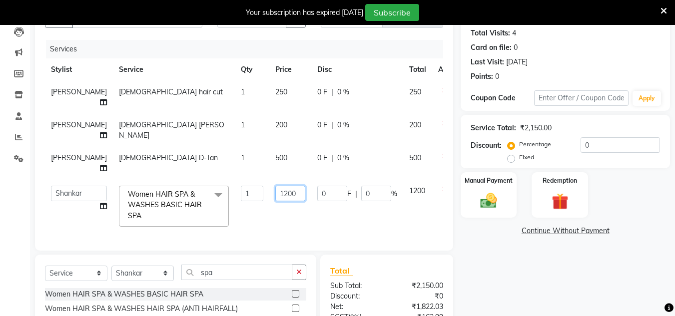
click at [276, 195] on input "1200" at bounding box center [290, 193] width 30 height 15
type input "1"
type input "900"
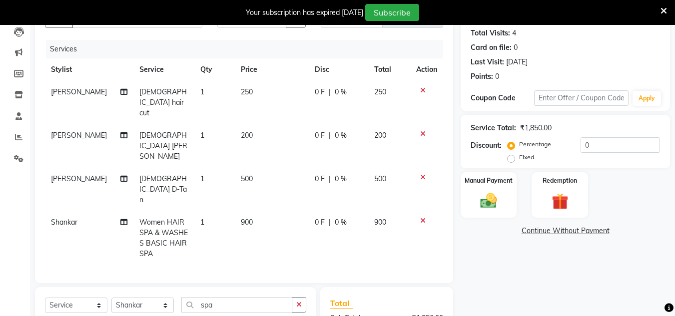
click at [287, 215] on div "Services Stylist Service Qty Price Disc Total Action Rashid Gents hair cut 1 25…" at bounding box center [244, 156] width 398 height 233
click at [249, 90] on td "250" at bounding box center [272, 102] width 74 height 43
select select "53616"
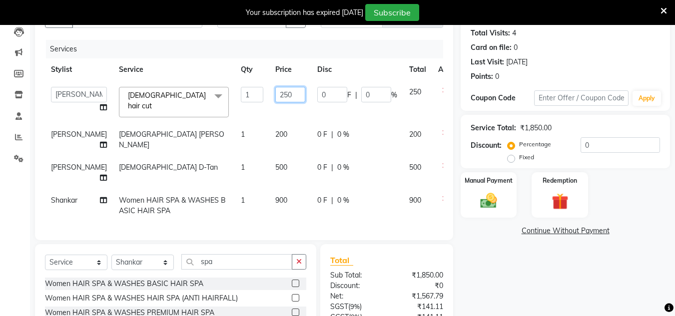
click at [275, 94] on input "250" at bounding box center [290, 94] width 30 height 15
type input "200"
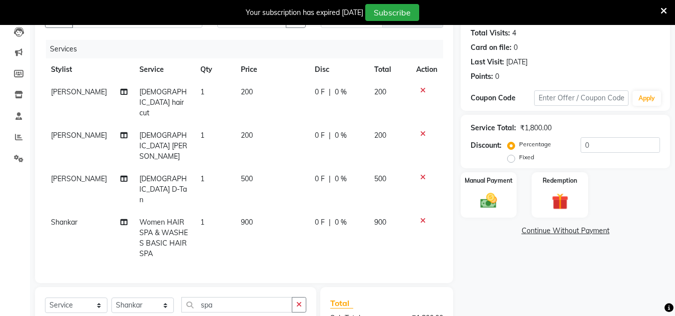
click at [276, 124] on td "200" at bounding box center [272, 145] width 74 height 43
select select "53616"
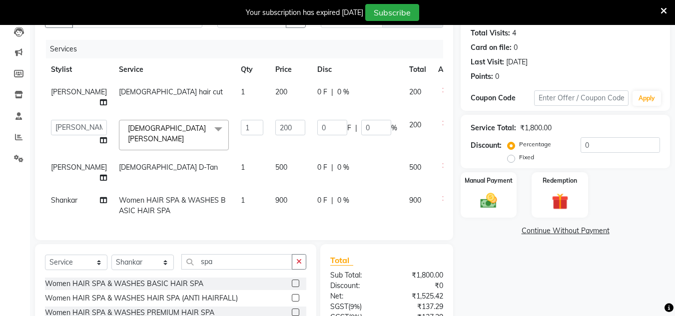
click at [381, 270] on div "Sub Total:" at bounding box center [355, 275] width 64 height 10
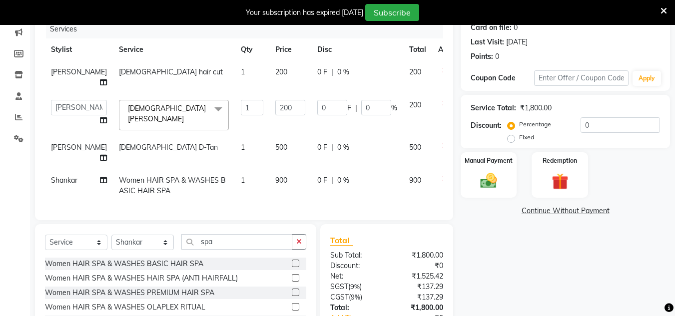
scroll to position [181, 0]
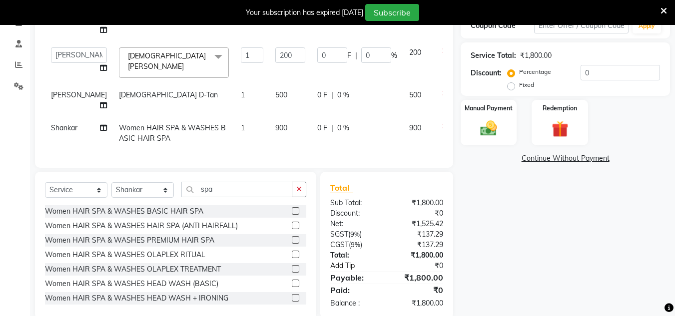
click at [338, 261] on link "Add Tip" at bounding box center [360, 266] width 74 height 10
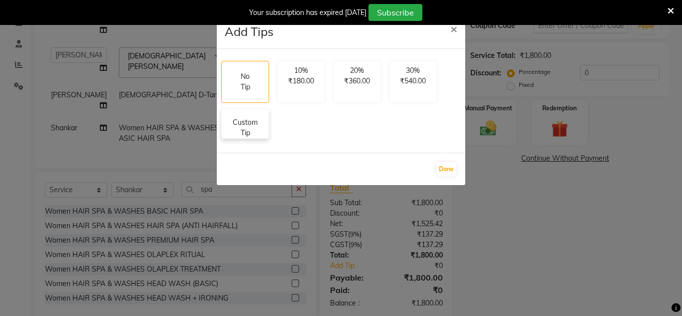
click at [240, 128] on p "Custom Tip" at bounding box center [245, 127] width 35 height 21
select select "53616"
select select "53615"
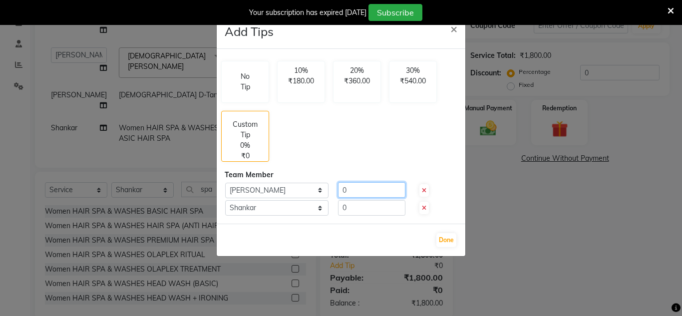
click at [354, 191] on input "0" at bounding box center [371, 189] width 67 height 15
type input "100"
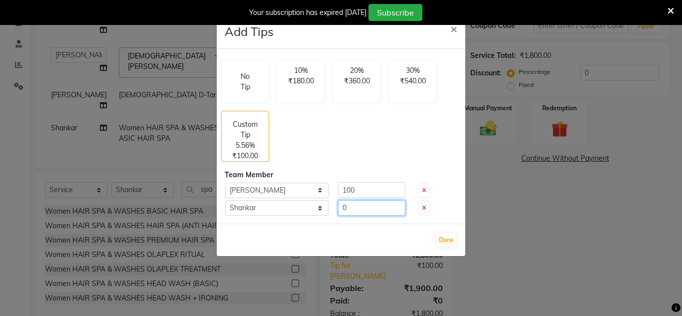
click at [351, 207] on input "0" at bounding box center [371, 207] width 67 height 15
type input "100"
click at [453, 241] on button "Done" at bounding box center [447, 240] width 20 height 14
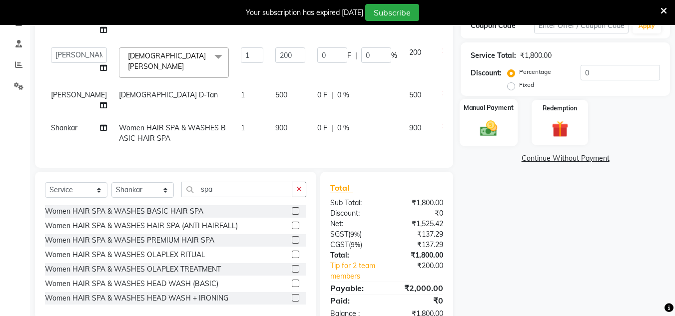
click at [493, 123] on img at bounding box center [489, 128] width 28 height 20
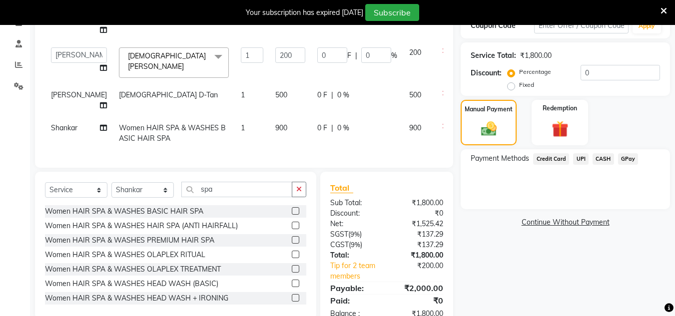
click at [582, 158] on span "UPI" at bounding box center [580, 158] width 15 height 11
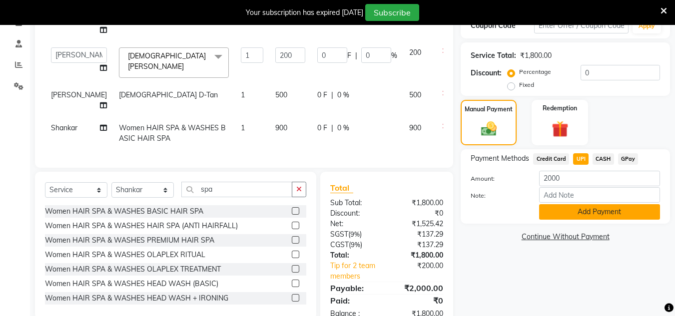
click at [585, 208] on button "Add Payment" at bounding box center [599, 211] width 121 height 15
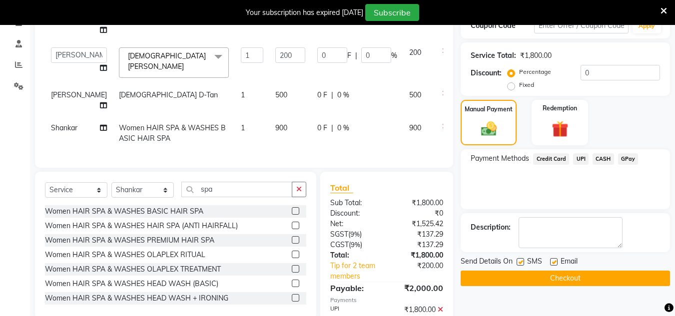
click at [580, 196] on div "Payment Methods Credit Card UPI CASH GPay" at bounding box center [565, 179] width 209 height 60
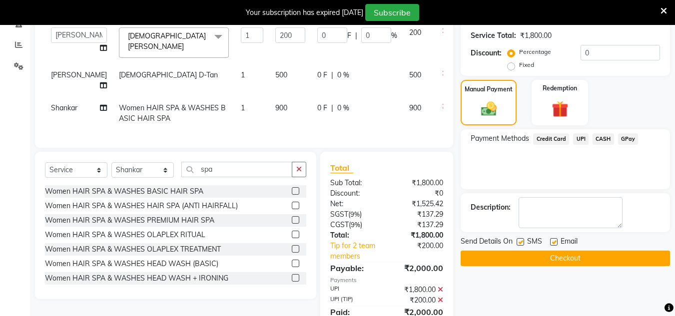
scroll to position [223, 0]
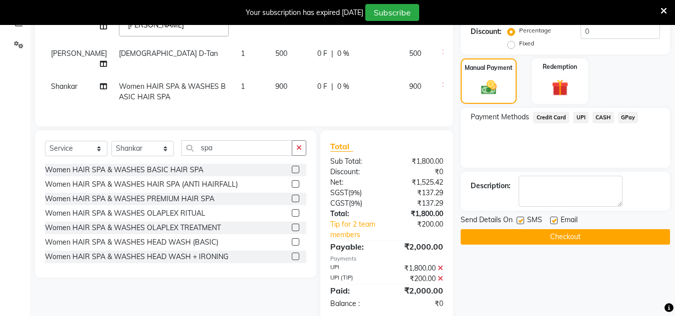
click at [574, 239] on button "Checkout" at bounding box center [565, 236] width 209 height 15
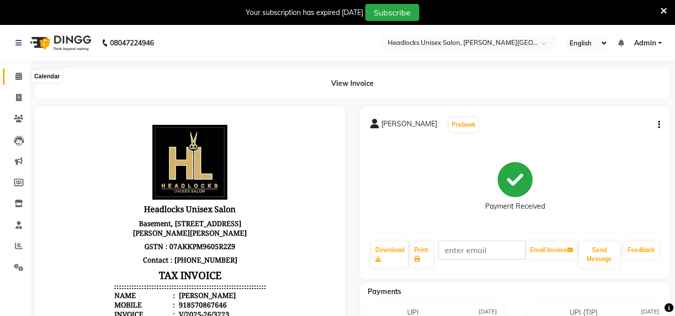
click at [20, 79] on icon at bounding box center [18, 75] width 6 height 7
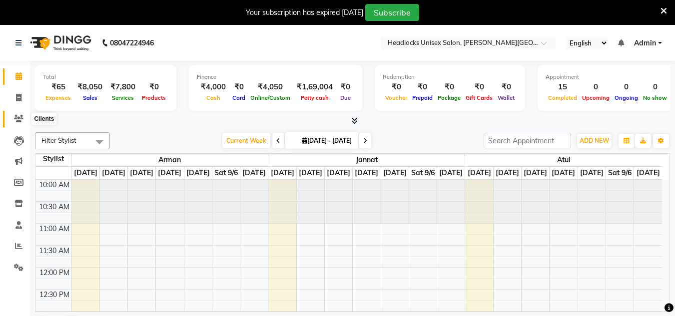
click at [18, 118] on icon at bounding box center [18, 118] width 9 height 7
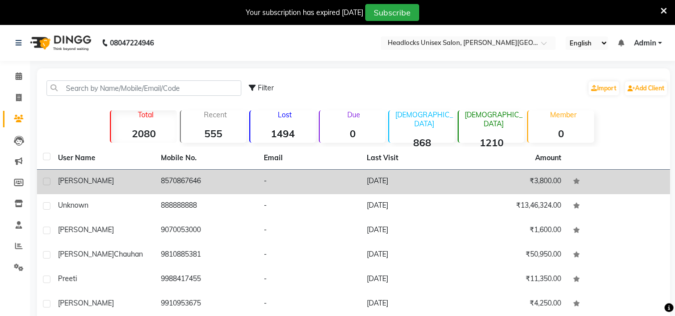
click at [161, 176] on td "8570867646" at bounding box center [206, 182] width 103 height 24
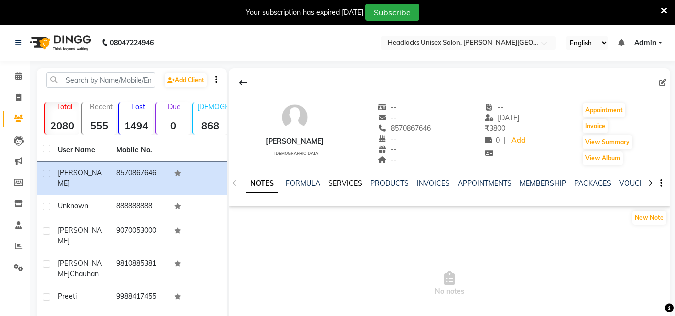
click at [351, 183] on link "SERVICES" at bounding box center [345, 183] width 34 height 9
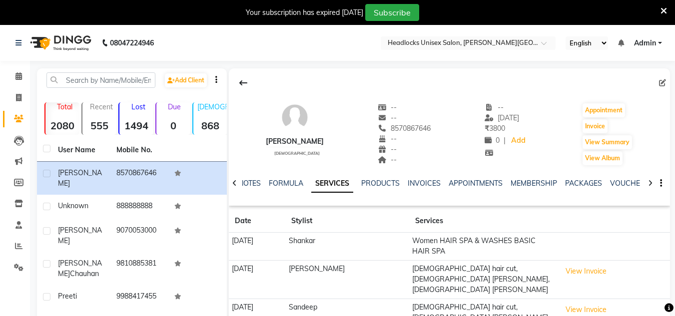
click at [341, 240] on td "Shankar" at bounding box center [347, 247] width 124 height 28
click at [345, 239] on td "Shankar" at bounding box center [347, 247] width 124 height 28
click at [592, 272] on button "View Invoice" at bounding box center [586, 271] width 50 height 15
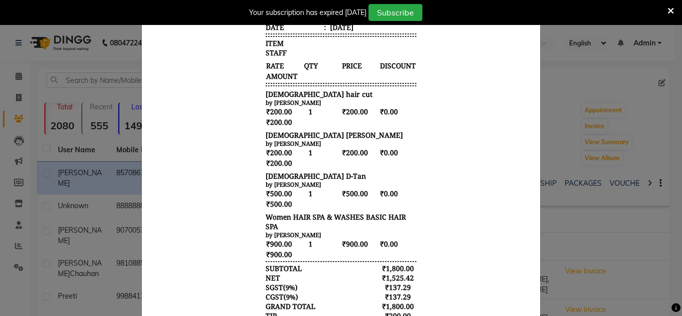
scroll to position [260, 0]
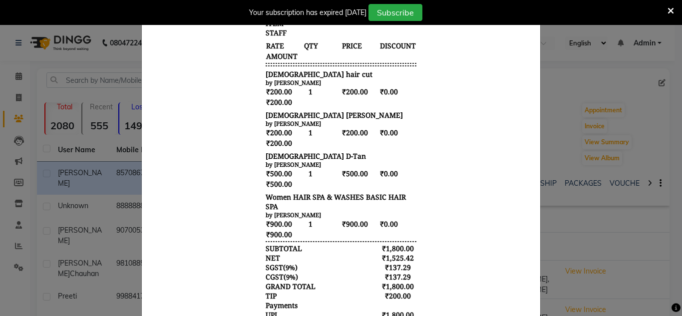
click at [531, 154] on div at bounding box center [341, 92] width 399 height 600
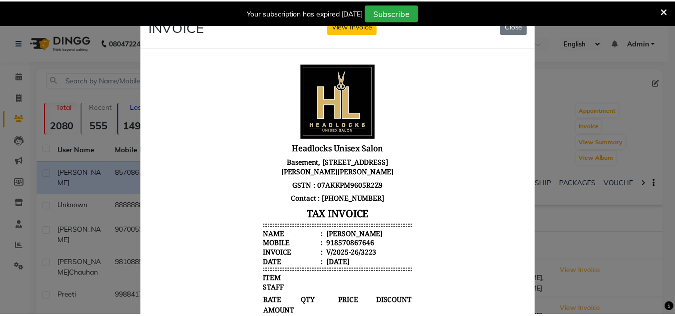
scroll to position [0, 0]
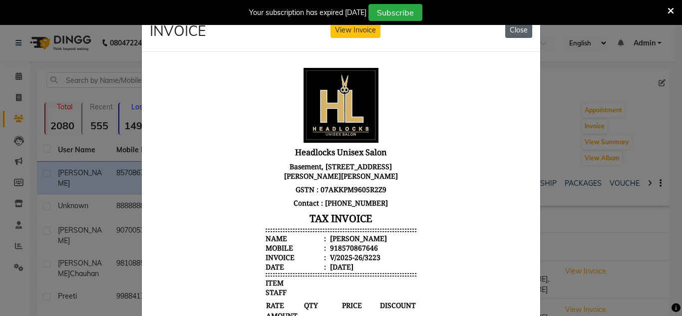
click at [515, 30] on button "Close" at bounding box center [519, 29] width 27 height 15
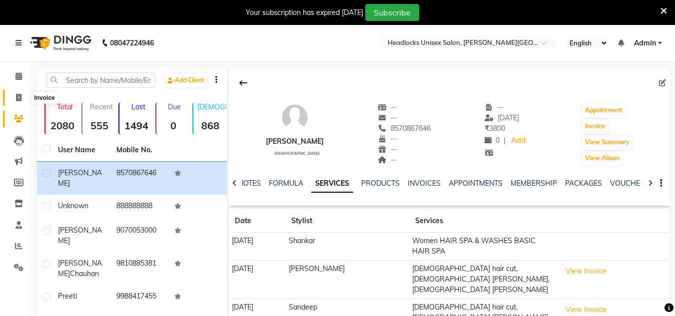
click at [20, 96] on icon at bounding box center [18, 97] width 5 height 7
select select "service"
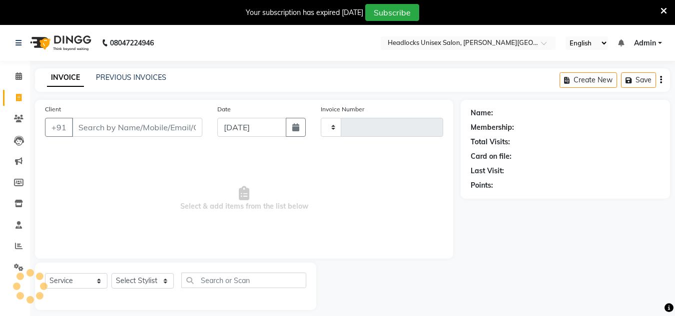
scroll to position [25, 0]
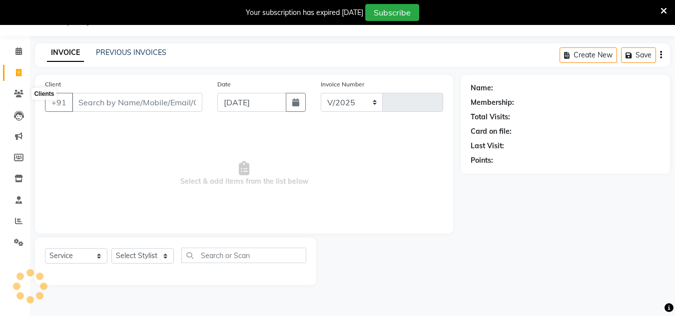
select select "6850"
type input "3224"
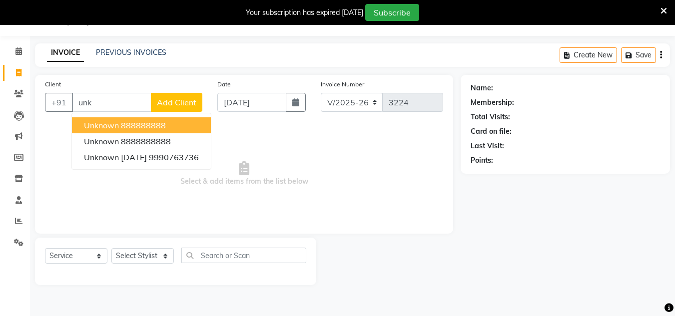
click at [115, 127] on span "unknown" at bounding box center [101, 125] width 35 height 10
type input "888888888"
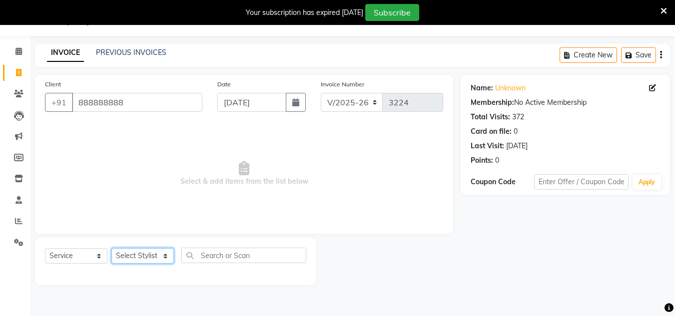
click at [138, 253] on select "Select Stylist [PERSON_NAME] Jannat Kaif [DATE] [PERSON_NAME] [PERSON_NAME] [PE…" at bounding box center [142, 255] width 62 height 15
select select "53615"
click at [111, 248] on select "Select Stylist [PERSON_NAME] Jannat Kaif [DATE] [PERSON_NAME] [PERSON_NAME] [PE…" at bounding box center [142, 255] width 62 height 15
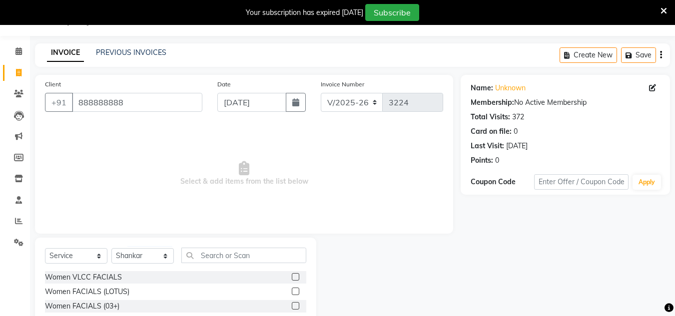
click at [401, 219] on span "Select & add items from the list below" at bounding box center [244, 174] width 398 height 100
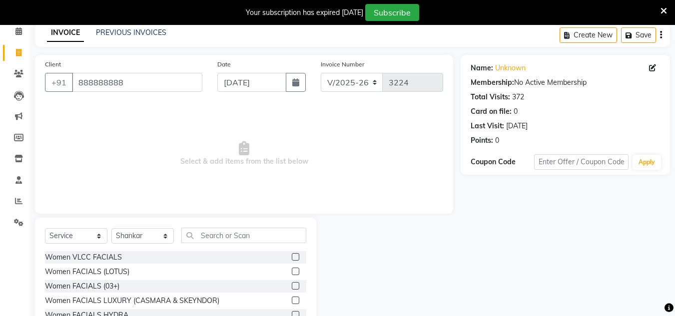
scroll to position [109, 0]
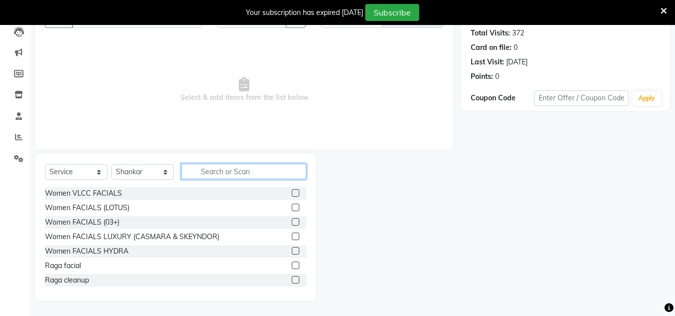
click at [252, 172] on input "text" at bounding box center [243, 171] width 125 height 15
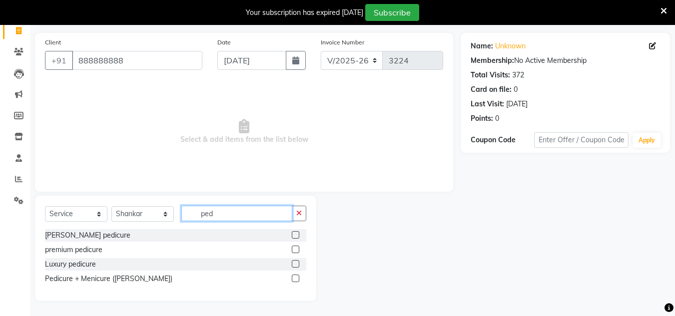
scroll to position [67, 0]
type input "pedi"
click at [295, 237] on label at bounding box center [295, 234] width 7 height 7
click at [295, 237] on input "checkbox" at bounding box center [295, 235] width 6 height 6
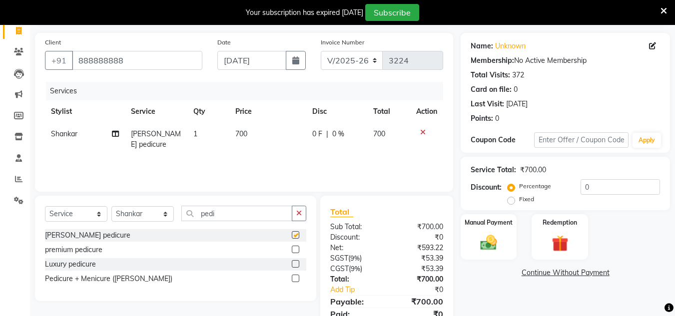
checkbox input "false"
click at [251, 133] on td "700" at bounding box center [267, 139] width 77 height 33
select select "53615"
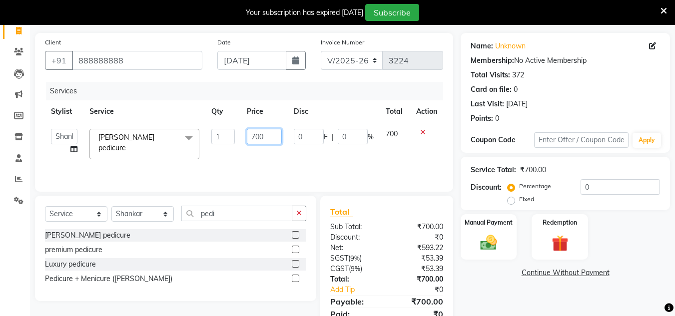
click at [267, 136] on input "700" at bounding box center [264, 136] width 34 height 15
type input "7"
type input "500"
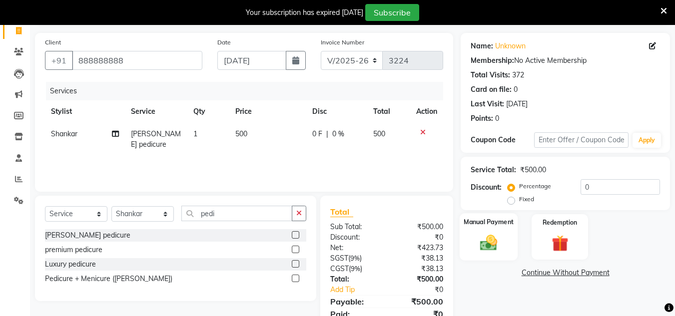
click at [480, 244] on img at bounding box center [489, 243] width 28 height 20
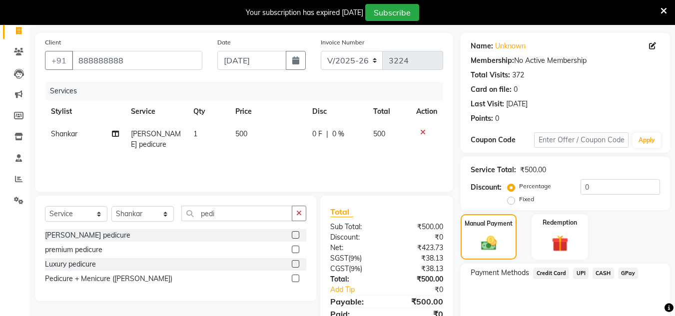
click at [646, 236] on div "Manual Payment Redemption" at bounding box center [565, 236] width 224 height 45
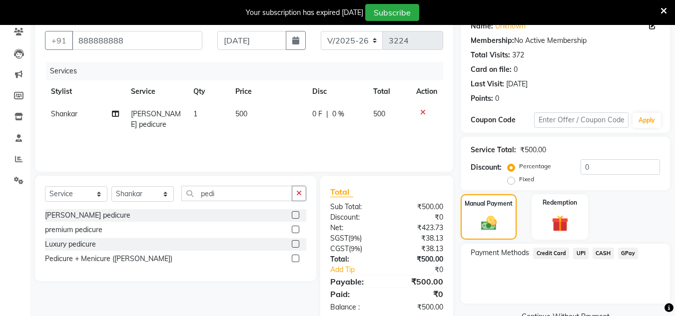
scroll to position [110, 0]
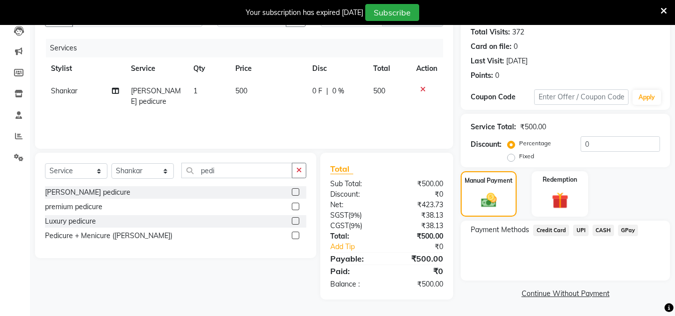
click at [596, 228] on span "CASH" at bounding box center [602, 230] width 21 height 11
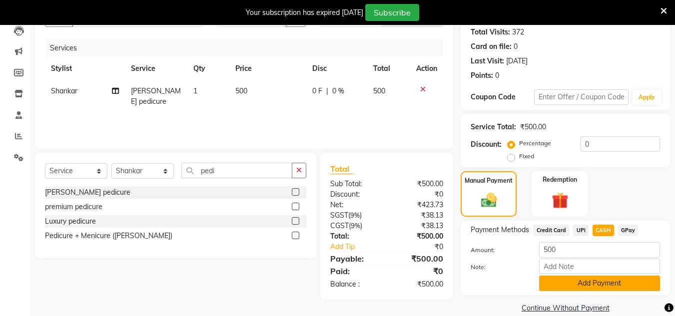
click at [593, 287] on button "Add Payment" at bounding box center [599, 283] width 121 height 15
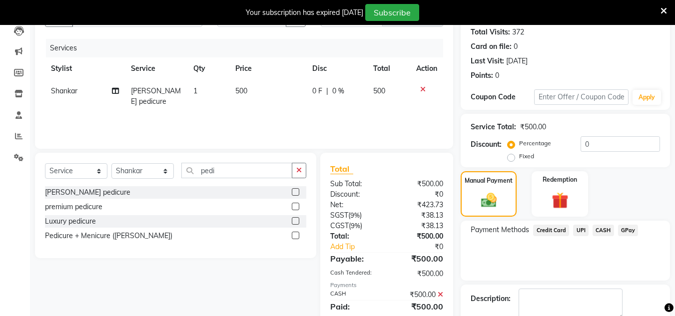
click at [585, 266] on div "Payment Methods Credit Card UPI CASH GPay" at bounding box center [565, 251] width 209 height 60
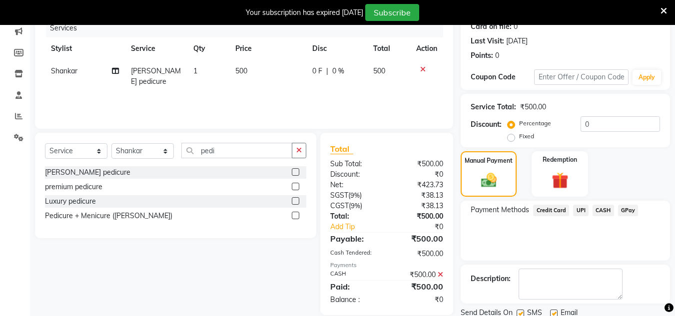
scroll to position [166, 0]
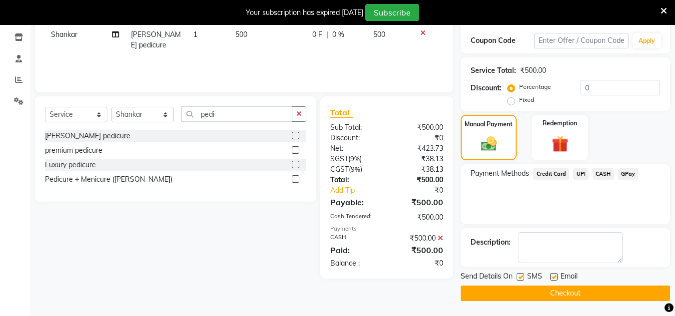
click at [584, 291] on button "Checkout" at bounding box center [565, 293] width 209 height 15
